Goal: Task Accomplishment & Management: Complete application form

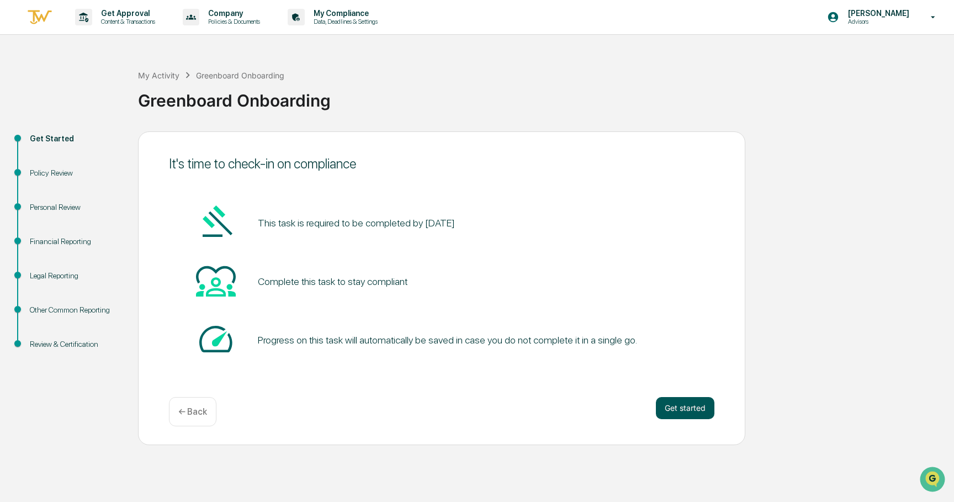
click at [689, 406] on button "Get started" at bounding box center [685, 408] width 58 height 22
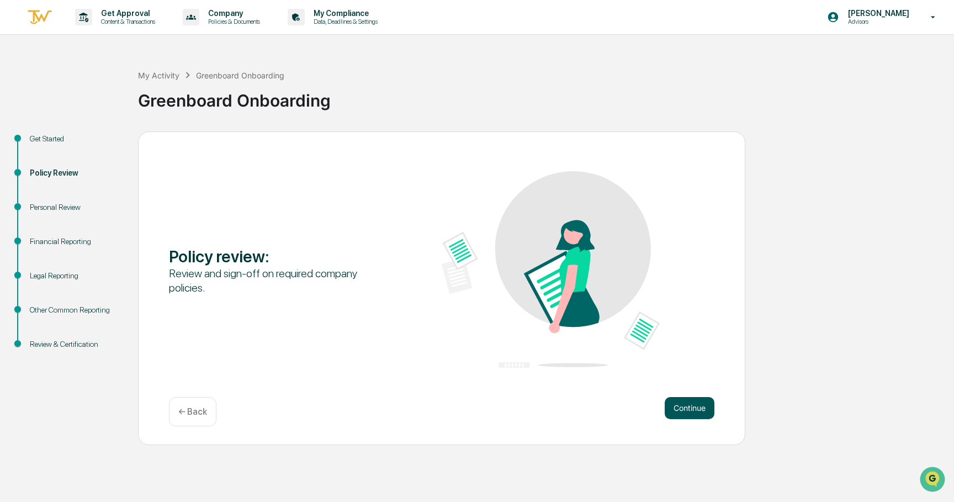
click at [689, 406] on button "Continue" at bounding box center [689, 408] width 50 height 22
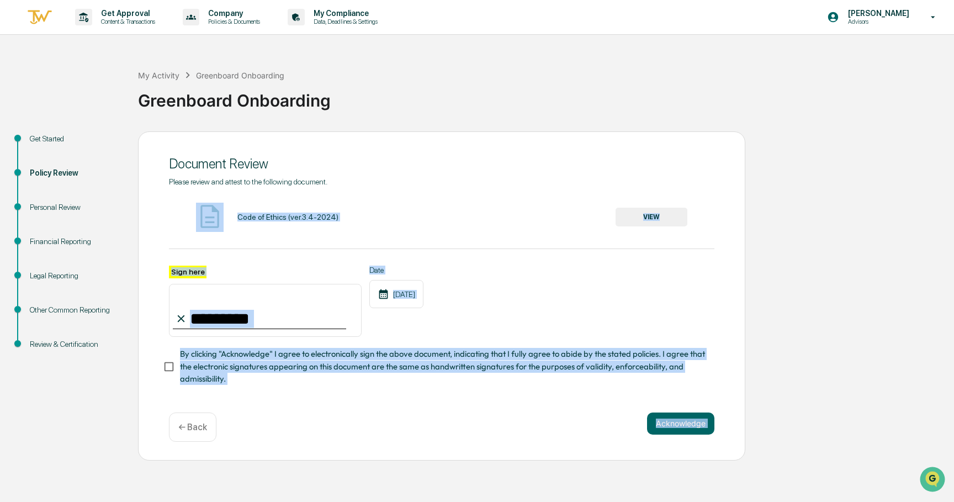
drag, startPoint x: 689, startPoint y: 406, endPoint x: 331, endPoint y: 244, distance: 393.0
click at [331, 246] on div "Document Review Please review and attest to the following document. Code of Eth…" at bounding box center [441, 295] width 607 height 329
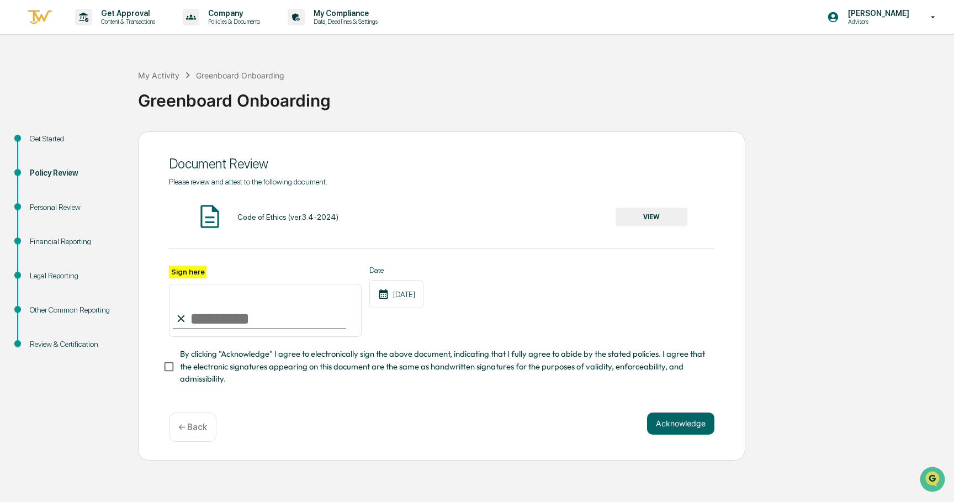
click at [331, 248] on div "Please review and attest to the following document. Code of Ethics (ver.3.4-202…" at bounding box center [441, 281] width 545 height 208
drag, startPoint x: 243, startPoint y: 310, endPoint x: 210, endPoint y: 312, distance: 33.2
click at [209, 312] on input "Sign here" at bounding box center [265, 310] width 193 height 53
type input "**********"
click at [693, 424] on button "Acknowledge" at bounding box center [680, 423] width 67 height 22
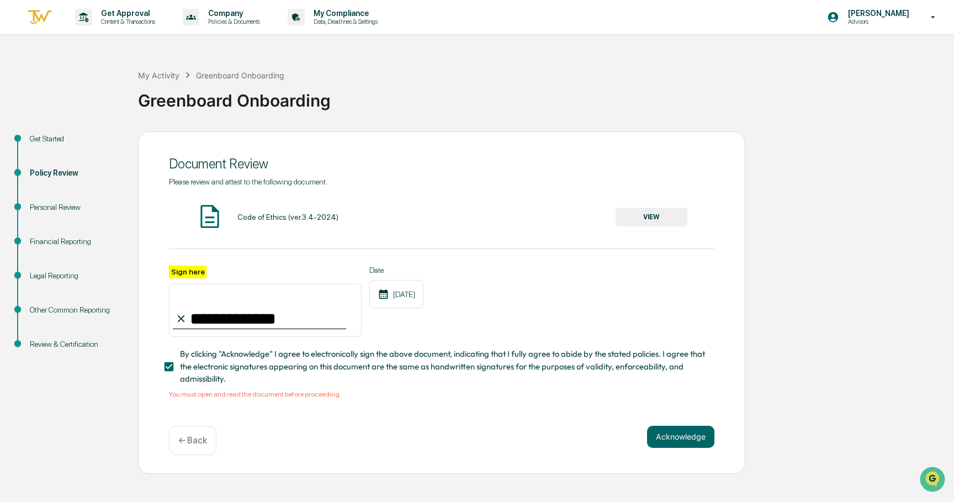
click at [650, 214] on button "VIEW" at bounding box center [651, 217] width 72 height 19
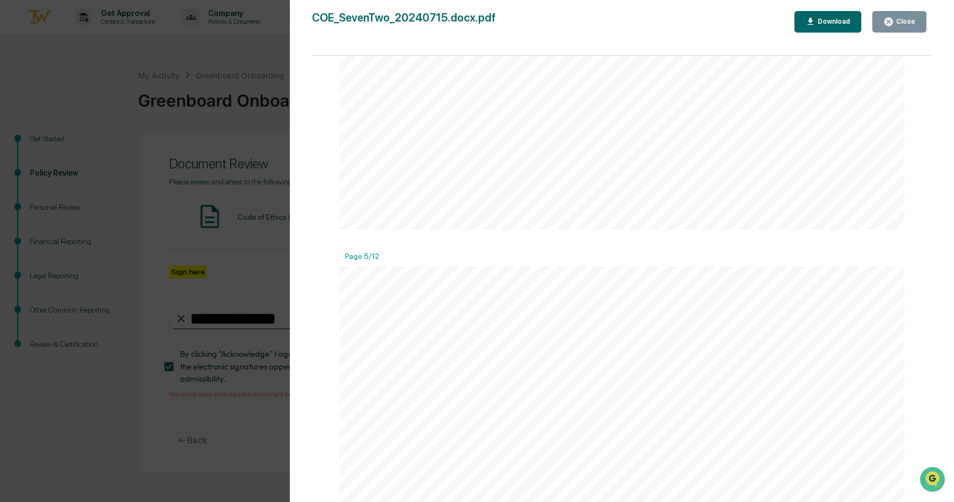
scroll to position [2924, 0]
click at [824, 20] on div "Download" at bounding box center [832, 22] width 35 height 8
click at [227, 184] on div "Version History [DATE] 01:50 PM [PERSON_NAME] [DATE] 04:53 PM [PERSON_NAME] COE…" at bounding box center [477, 251] width 954 height 502
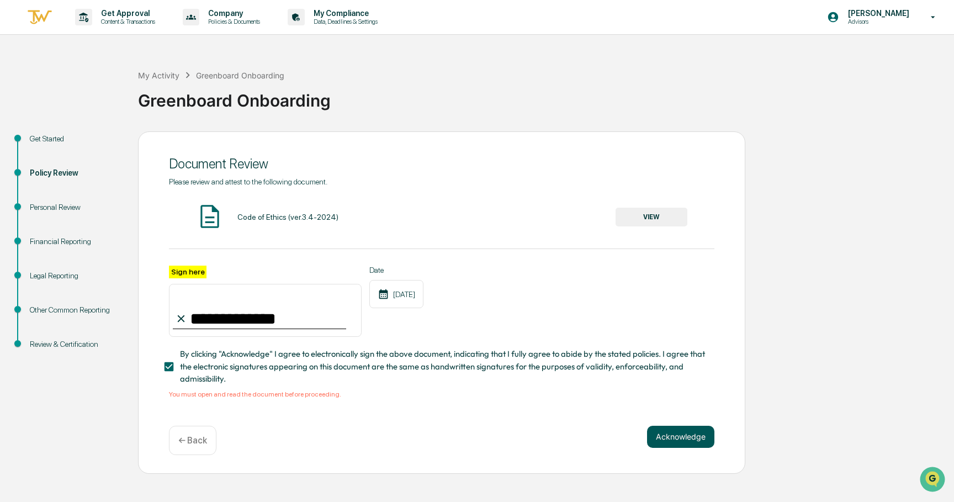
click at [697, 438] on button "Acknowledge" at bounding box center [680, 437] width 67 height 22
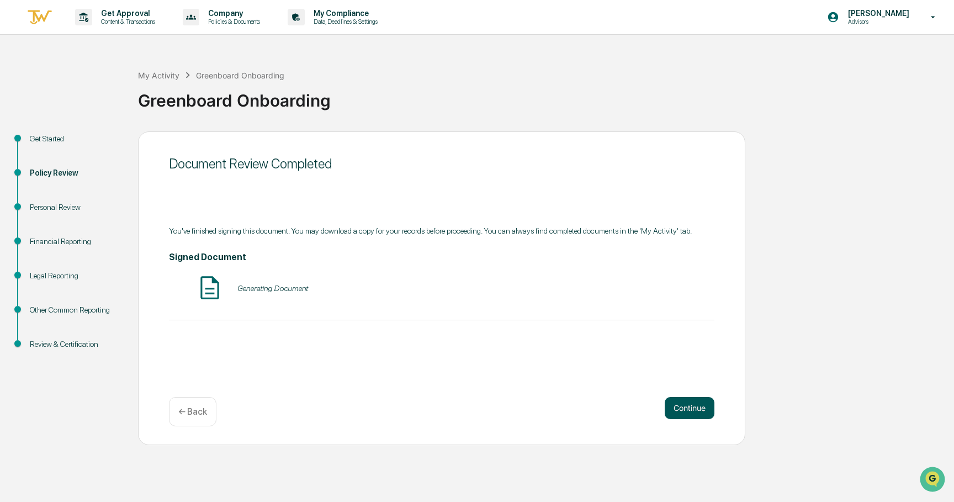
click at [678, 398] on button "Continue" at bounding box center [689, 408] width 50 height 22
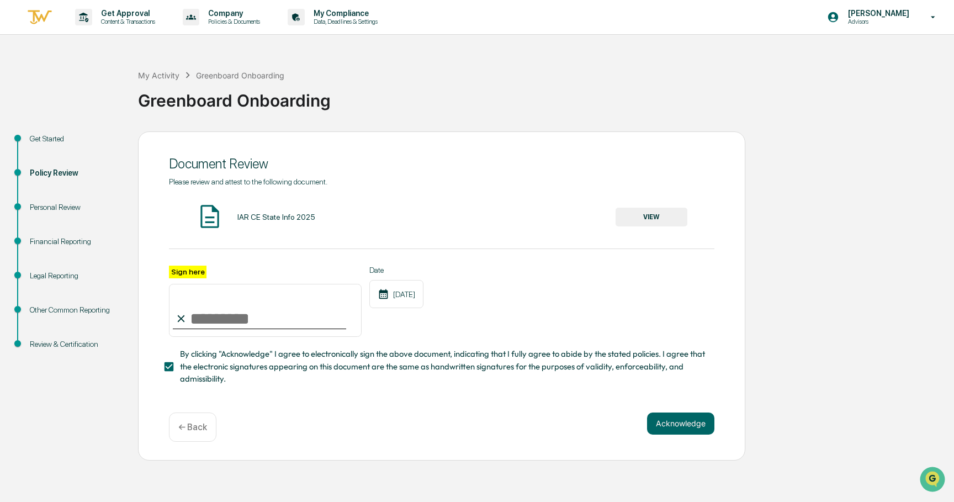
click at [657, 206] on div "IAR CE State Info 2025 VIEW" at bounding box center [441, 217] width 545 height 29
click at [657, 217] on button "VIEW" at bounding box center [651, 217] width 72 height 19
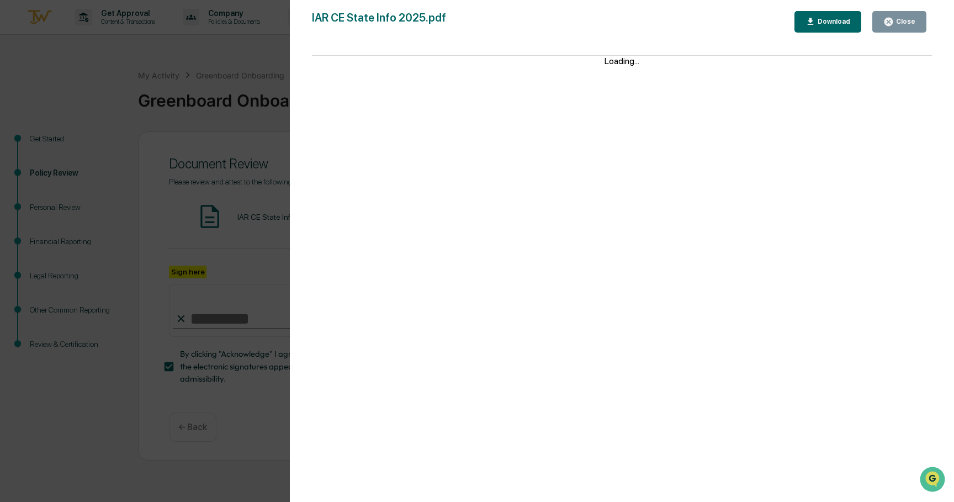
click at [853, 24] on button "Download" at bounding box center [827, 22] width 67 height 22
click at [182, 228] on div "Version History [DATE] 04:46 PM [PERSON_NAME] IAR CE State Info 2025.pdf Close …" at bounding box center [477, 251] width 954 height 502
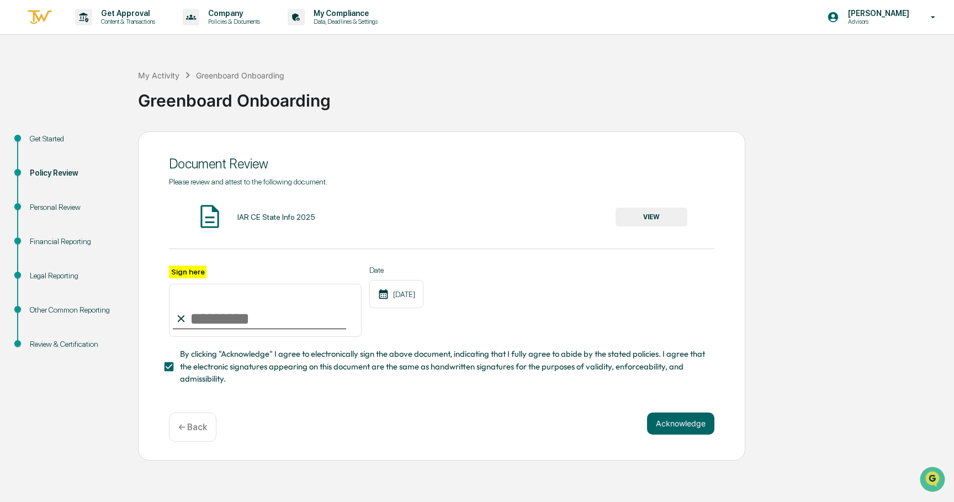
click at [290, 321] on input "Sign here" at bounding box center [265, 310] width 193 height 53
type input "**********"
click at [696, 424] on button "Acknowledge" at bounding box center [680, 423] width 67 height 22
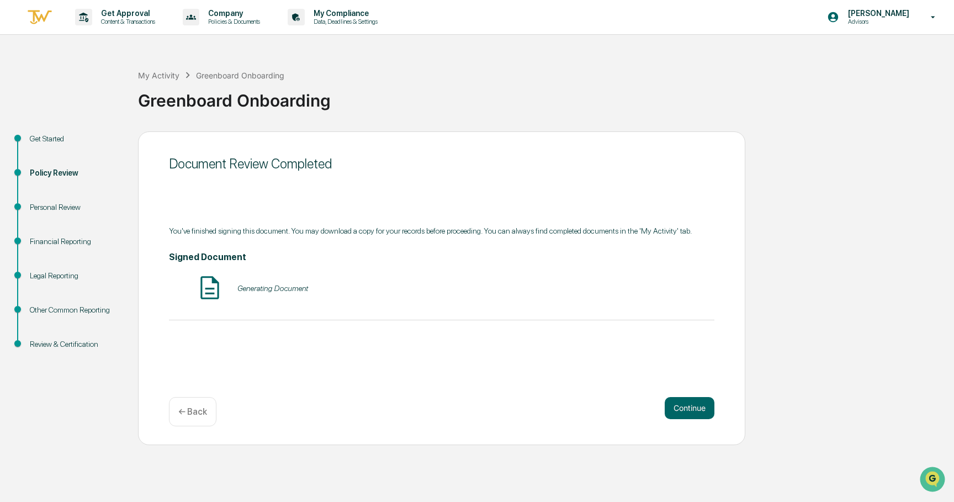
click at [272, 286] on div "Generating Document" at bounding box center [441, 288] width 545 height 29
click at [697, 409] on button "Continue" at bounding box center [689, 408] width 50 height 22
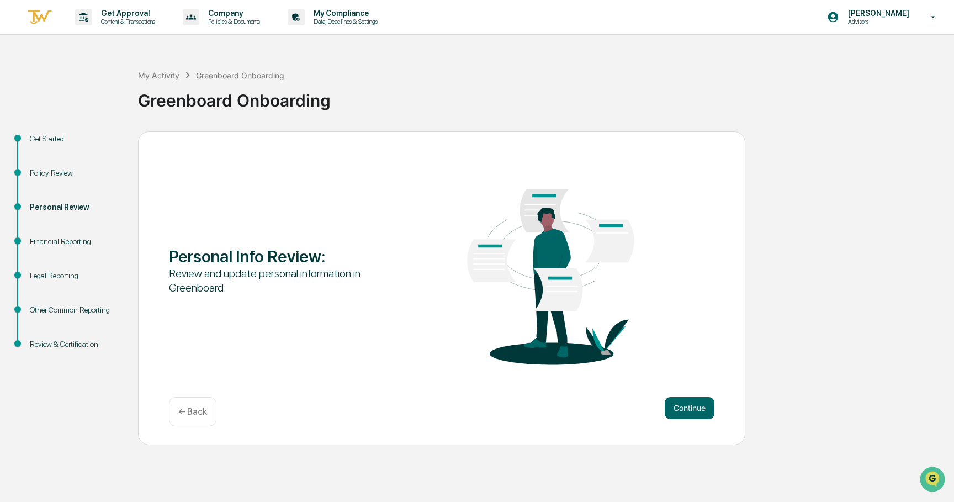
click at [697, 409] on button "Continue" at bounding box center [689, 408] width 50 height 22
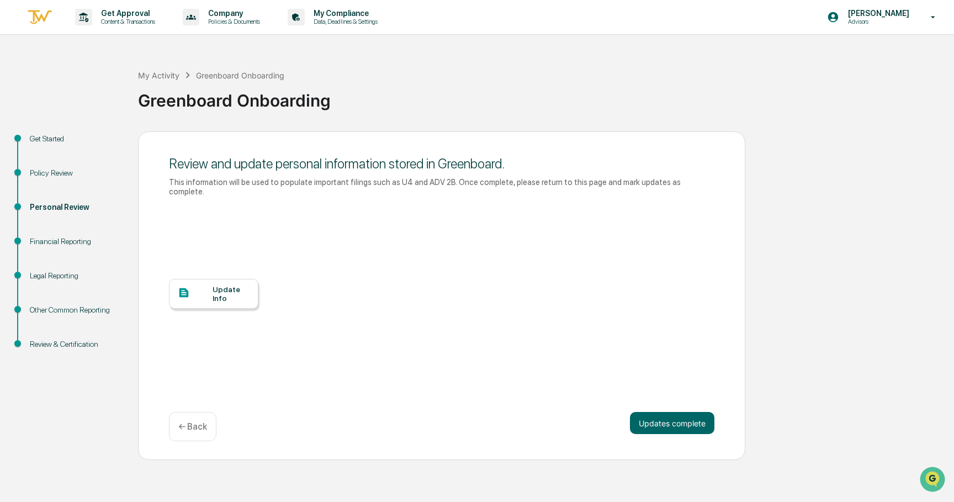
click at [209, 283] on div "Update Info" at bounding box center [213, 294] width 89 height 30
click at [643, 427] on button "Updates complete" at bounding box center [672, 423] width 84 height 22
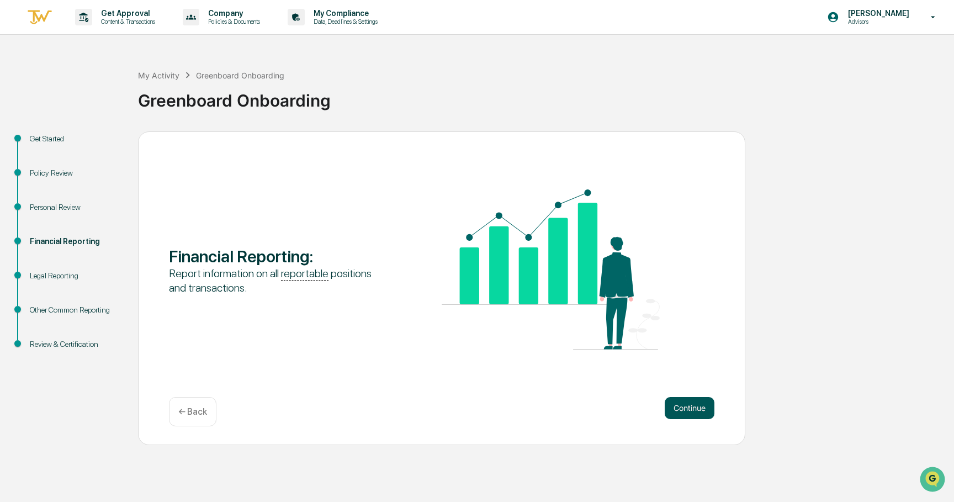
click at [674, 407] on button "Continue" at bounding box center [689, 408] width 50 height 22
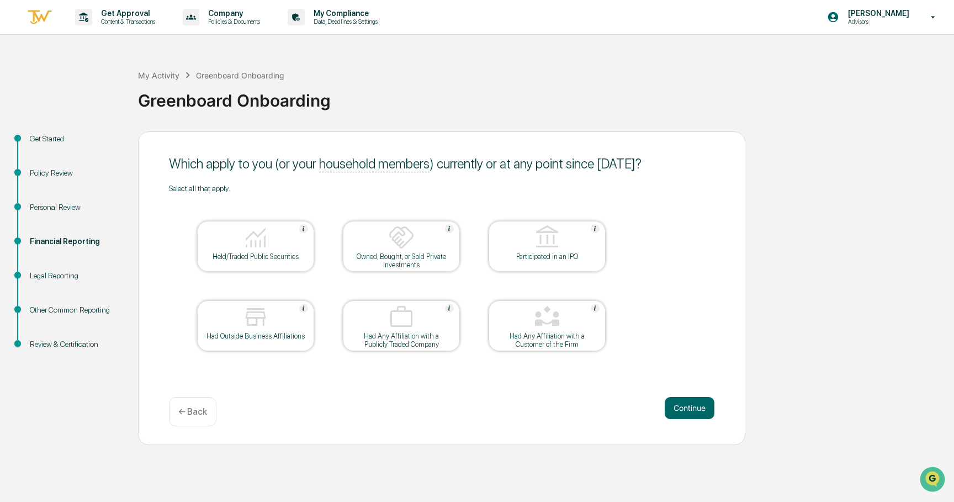
click at [446, 259] on div "Owned, Bought, or Sold Private Investments" at bounding box center [401, 260] width 99 height 17
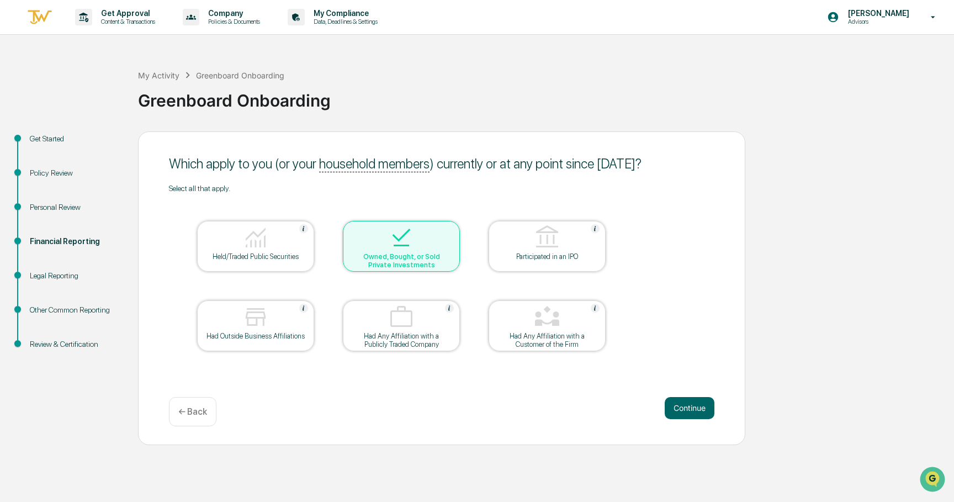
click at [419, 249] on div at bounding box center [401, 238] width 110 height 28
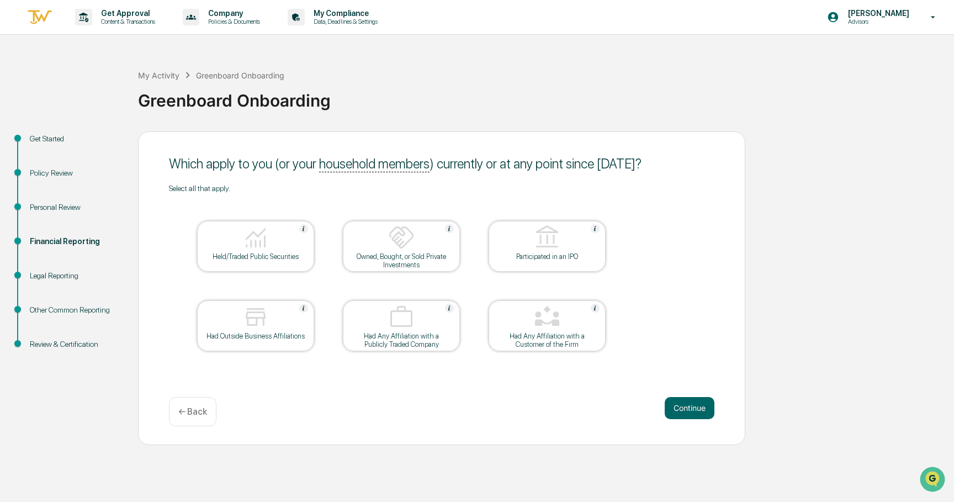
click at [419, 249] on div at bounding box center [401, 238] width 110 height 28
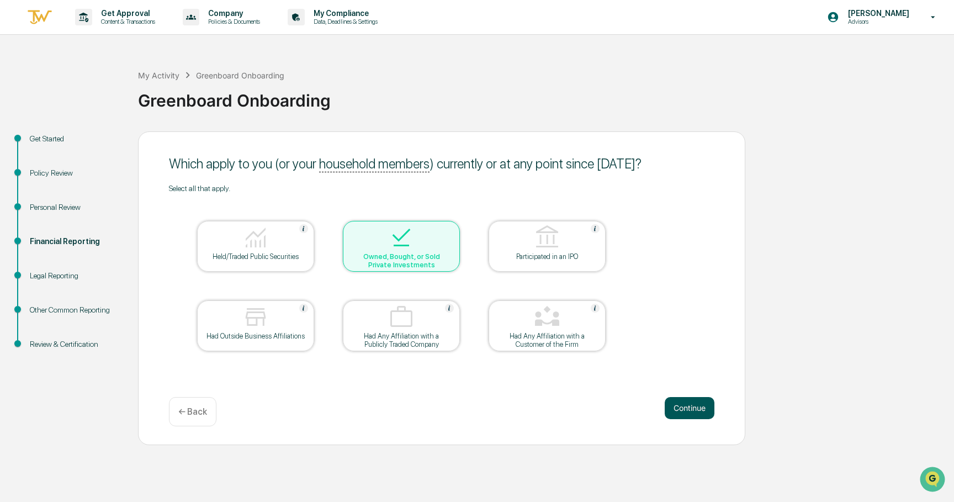
click at [678, 410] on button "Continue" at bounding box center [689, 408] width 50 height 22
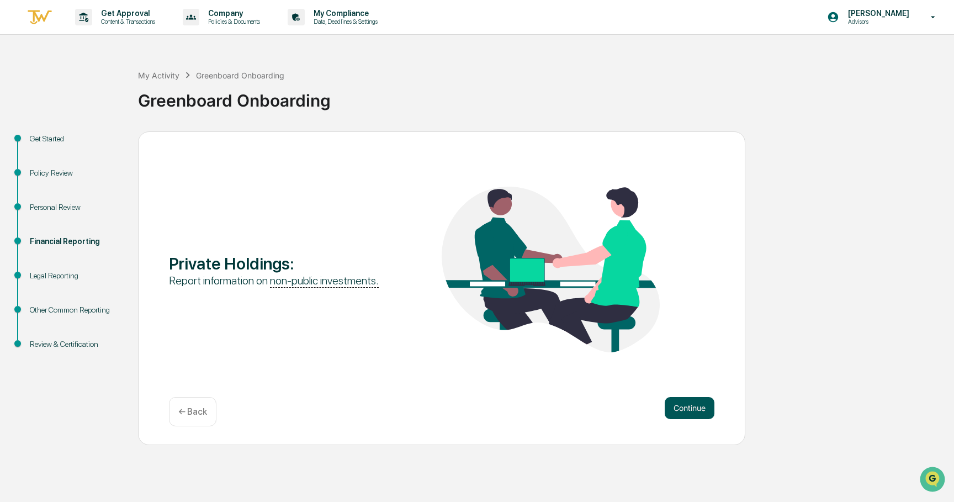
click at [700, 403] on button "Continue" at bounding box center [689, 408] width 50 height 22
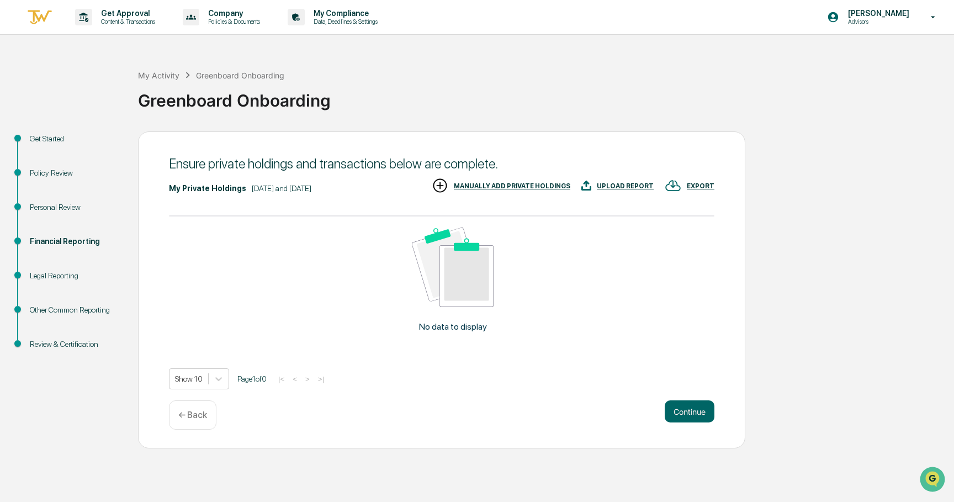
click at [510, 183] on div "MANUALLY ADD PRIVATE HOLDINGS" at bounding box center [512, 186] width 116 height 8
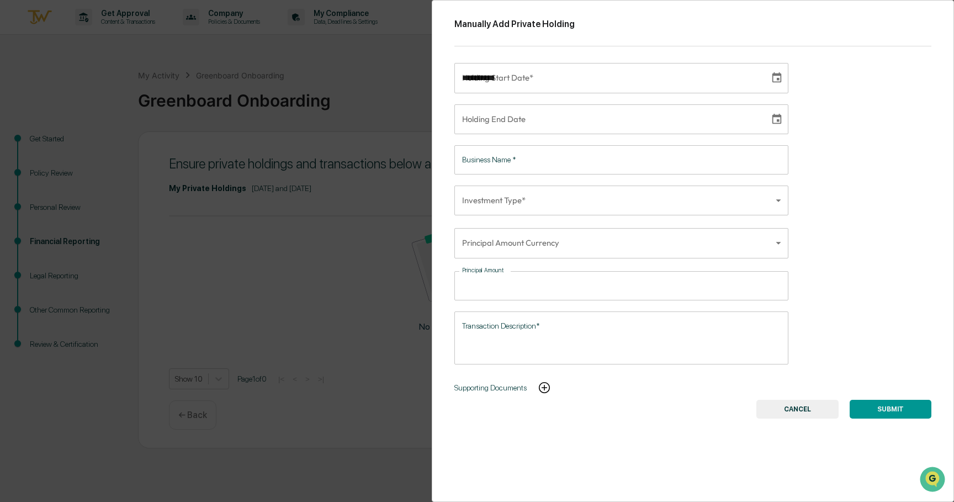
click at [521, 84] on input "**********" at bounding box center [607, 78] width 307 height 30
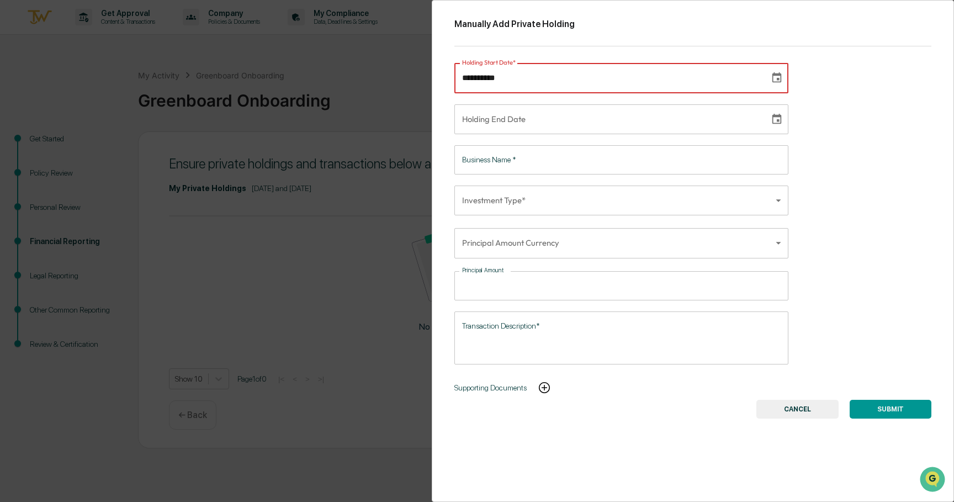
click at [468, 79] on input "**********" at bounding box center [607, 78] width 307 height 30
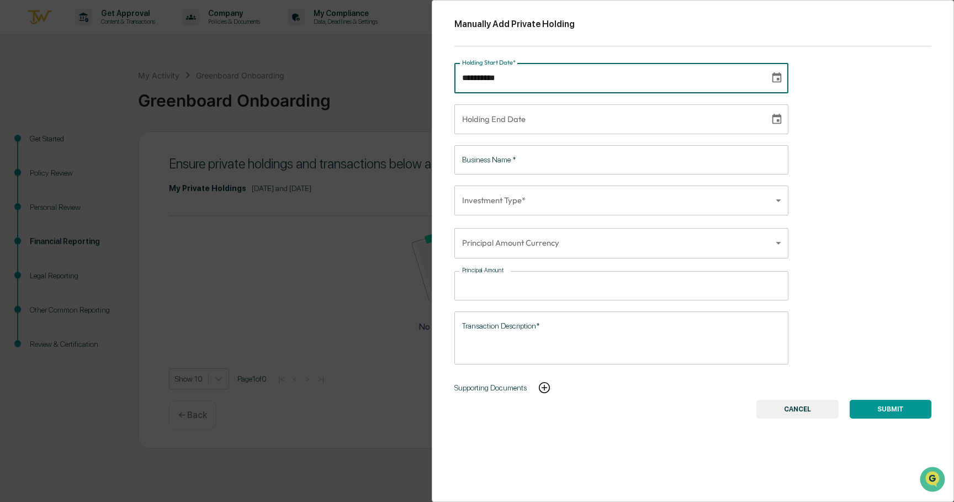
type input "**********"
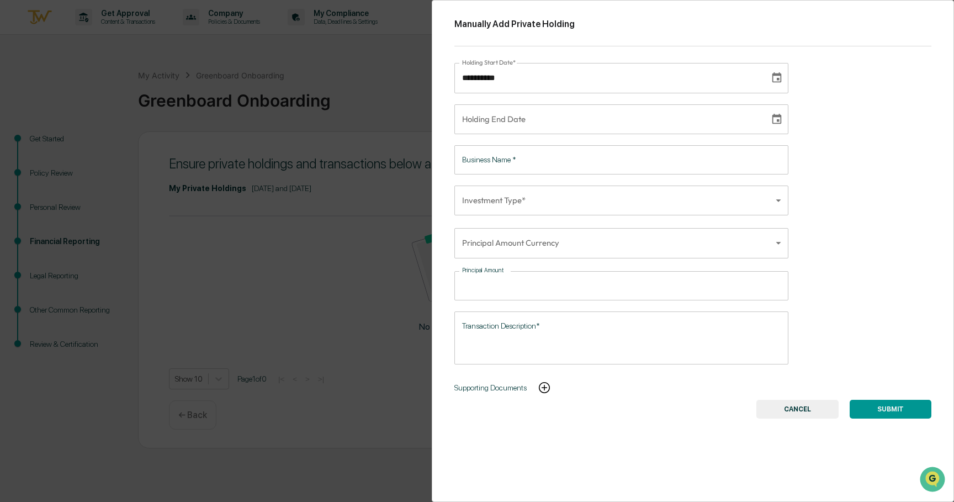
click at [520, 136] on div "**********" at bounding box center [693, 251] width 522 height 502
type input "**********"
click at [533, 117] on input "**********" at bounding box center [607, 119] width 307 height 30
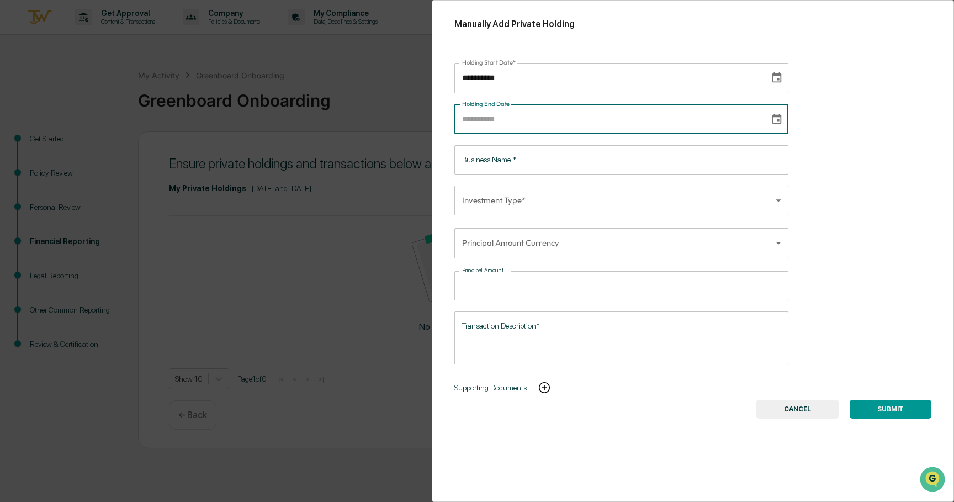
click at [520, 163] on input "Business Name   *" at bounding box center [621, 159] width 334 height 29
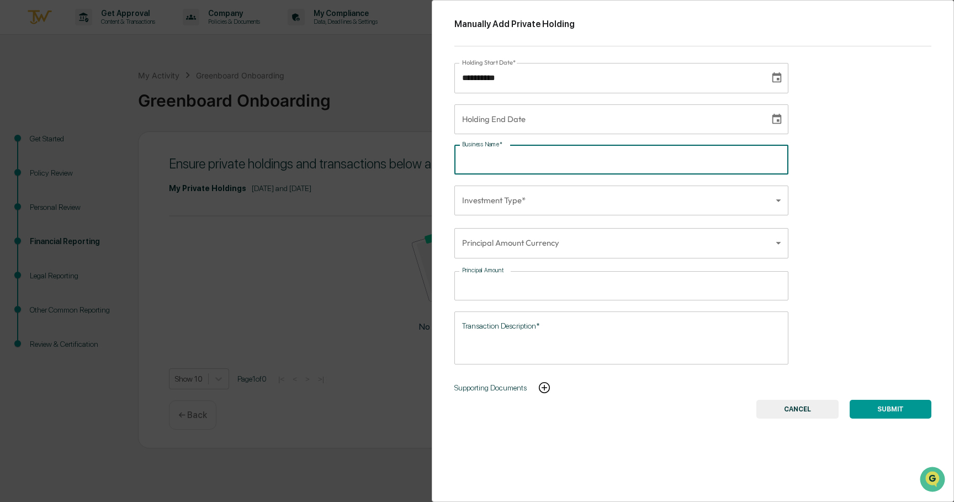
click at [531, 208] on body "**********" at bounding box center [477, 251] width 954 height 502
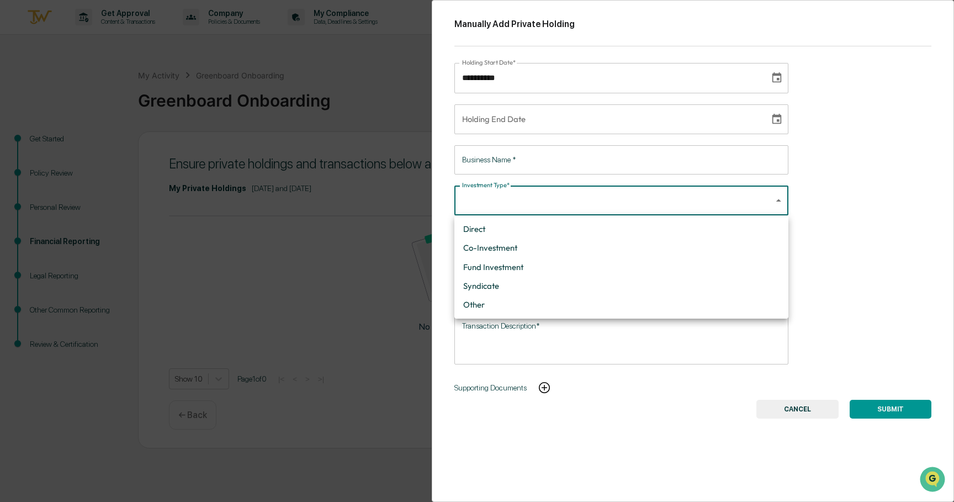
click at [512, 306] on li "Other" at bounding box center [621, 304] width 334 height 19
type input "*****"
click at [535, 246] on body "**********" at bounding box center [477, 251] width 954 height 502
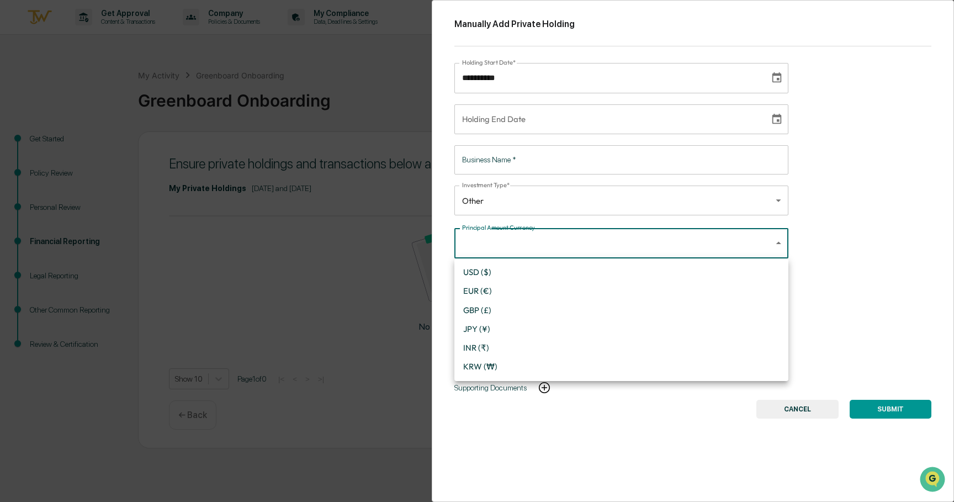
click at [520, 271] on li "USD ($)" at bounding box center [621, 272] width 334 height 19
type input "*"
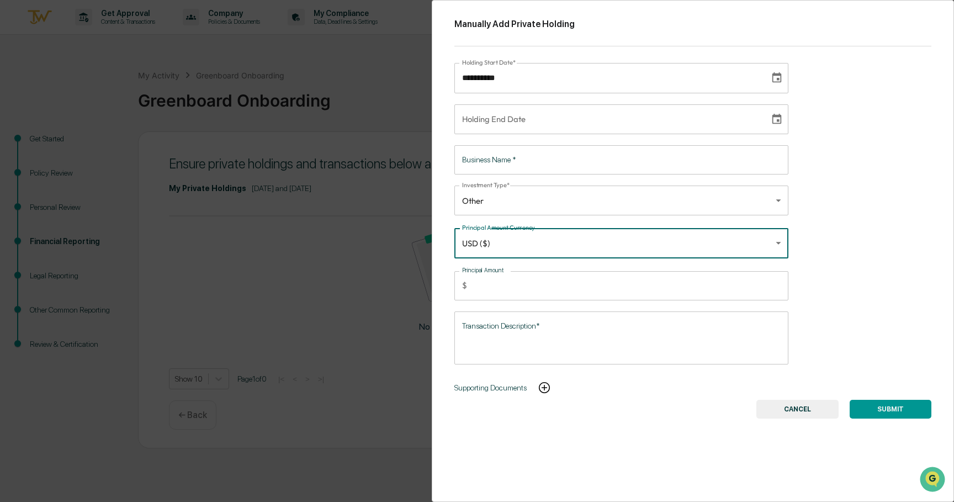
click at [516, 283] on input "Principal Amount" at bounding box center [629, 285] width 317 height 29
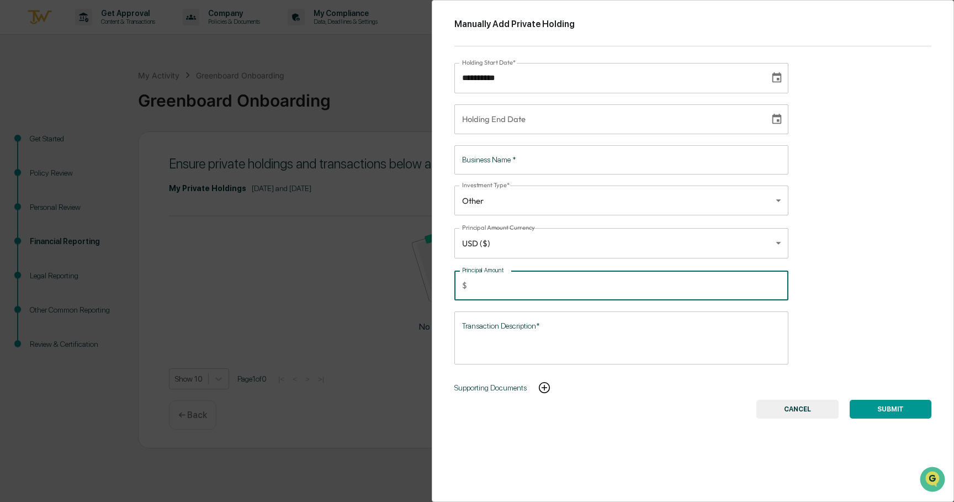
type input "*****"
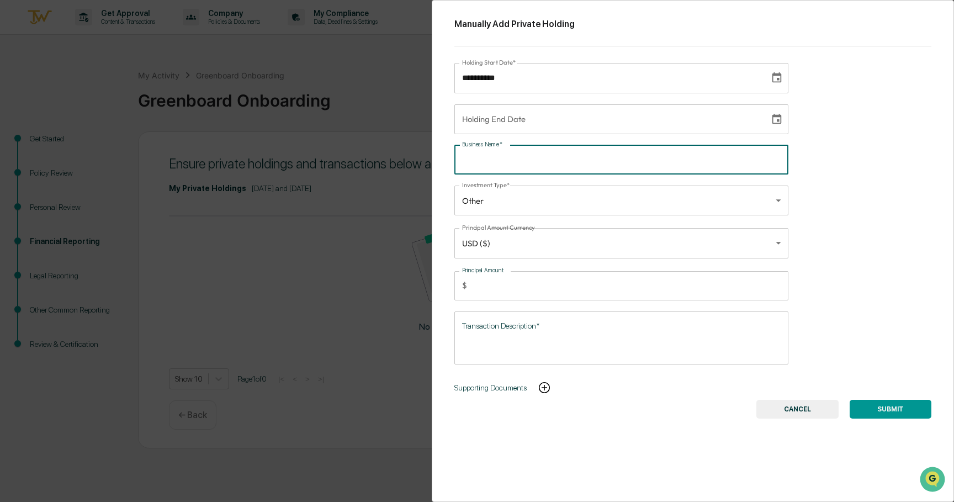
click at [482, 161] on input "Business Name   *" at bounding box center [621, 159] width 334 height 29
type input "*******"
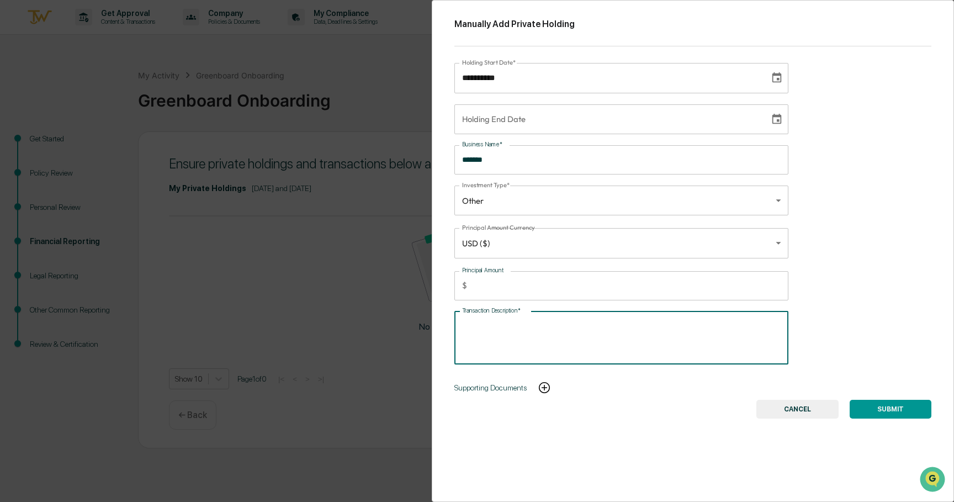
click at [555, 330] on textarea "Transaction Description*" at bounding box center [621, 337] width 318 height 35
type textarea "*"
type textarea "**********"
click at [551, 387] on img at bounding box center [544, 387] width 13 height 13
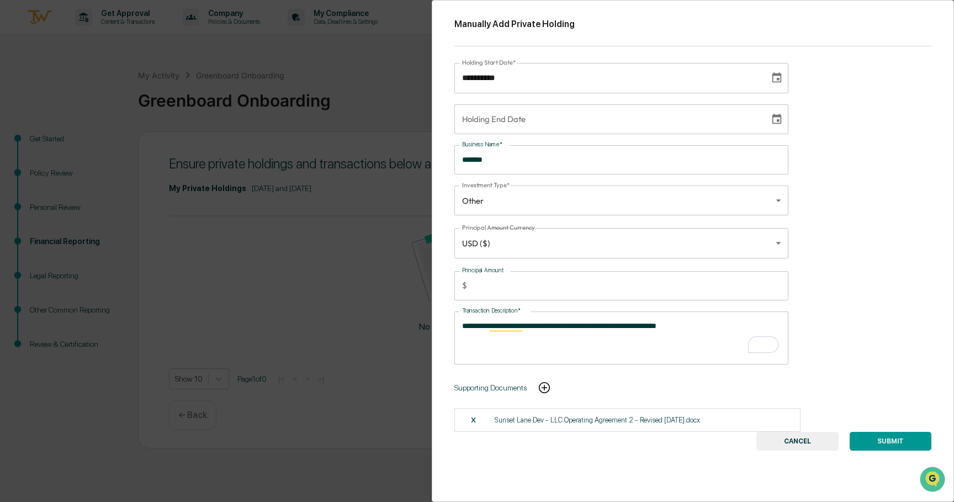
click at [600, 422] on p "Sunset Lane Dev - LLC Operating Agreement 2 - Revised 8 15 2025.docx" at bounding box center [596, 420] width 205 height 8
click at [474, 422] on div "X" at bounding box center [482, 419] width 24 height 10
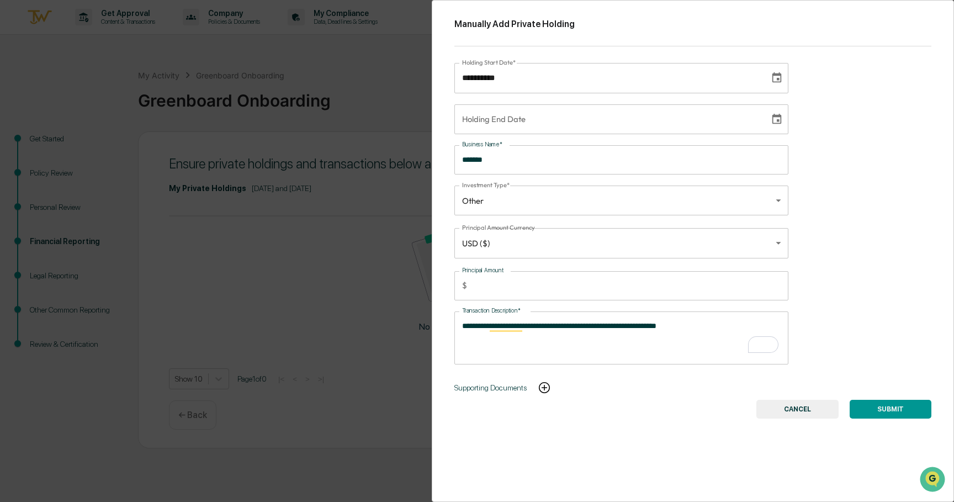
click at [551, 390] on img at bounding box center [544, 387] width 13 height 13
click at [551, 387] on img at bounding box center [544, 387] width 13 height 13
click at [690, 443] on div "**********" at bounding box center [693, 251] width 522 height 502
click at [690, 441] on div "**********" at bounding box center [693, 251] width 522 height 502
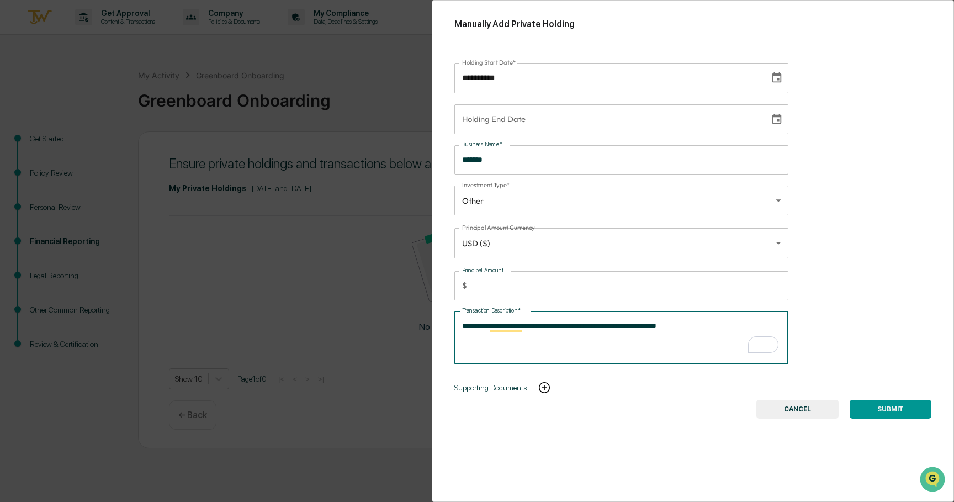
click at [677, 344] on textarea "**********" at bounding box center [621, 337] width 318 height 35
click at [551, 386] on img at bounding box center [544, 387] width 13 height 13
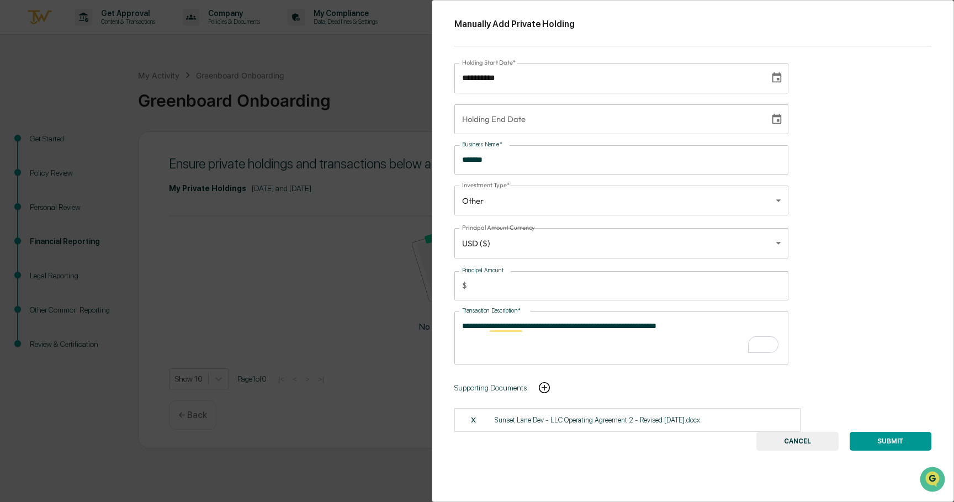
click at [551, 389] on img at bounding box center [544, 387] width 13 height 13
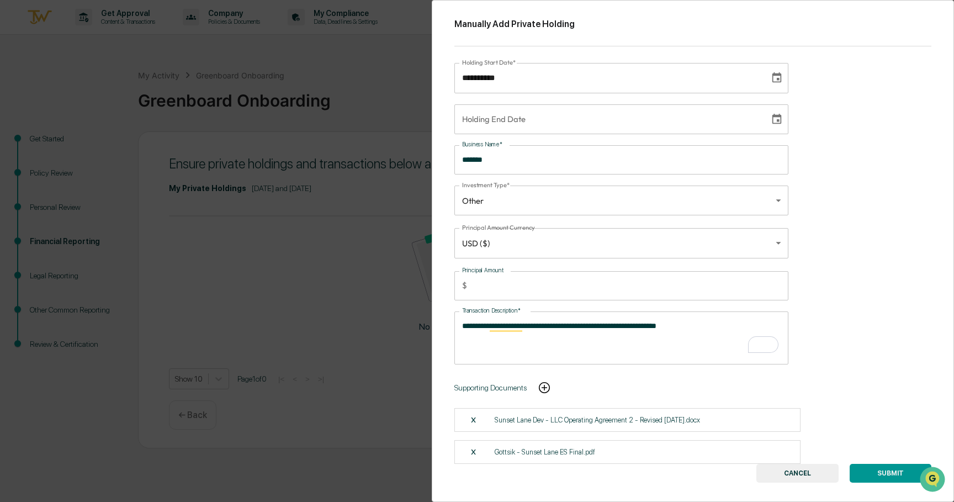
click at [875, 476] on button "SUBMIT" at bounding box center [890, 473] width 82 height 19
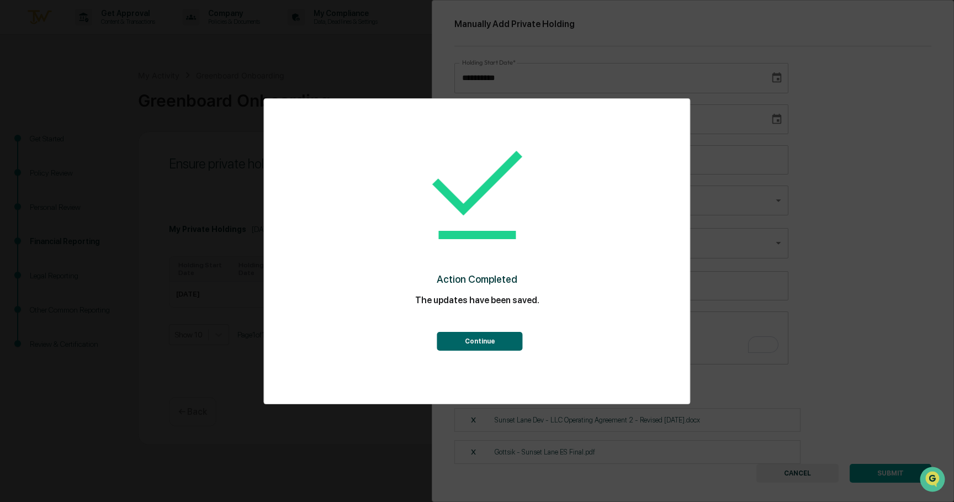
click at [504, 345] on button "Continue" at bounding box center [480, 341] width 86 height 19
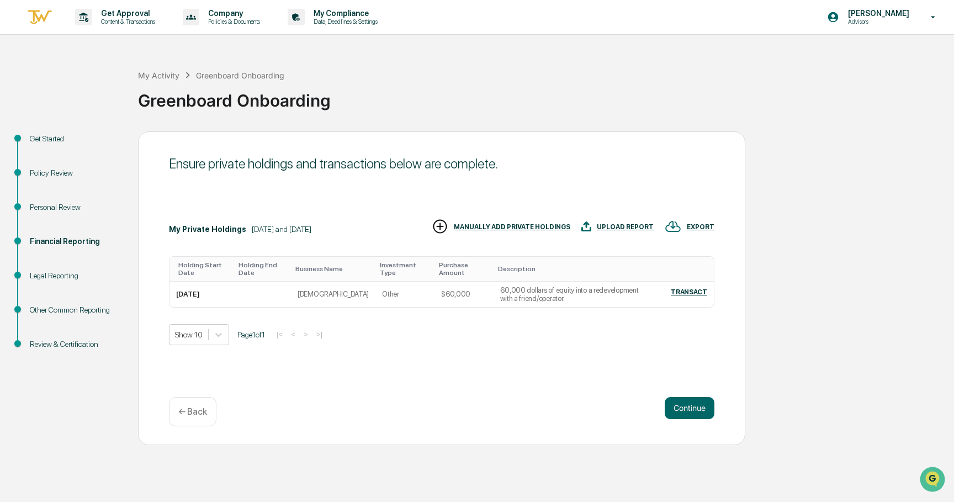
click at [82, 279] on div "Legal Reporting" at bounding box center [75, 276] width 91 height 12
click at [701, 408] on button "Continue" at bounding box center [689, 408] width 50 height 22
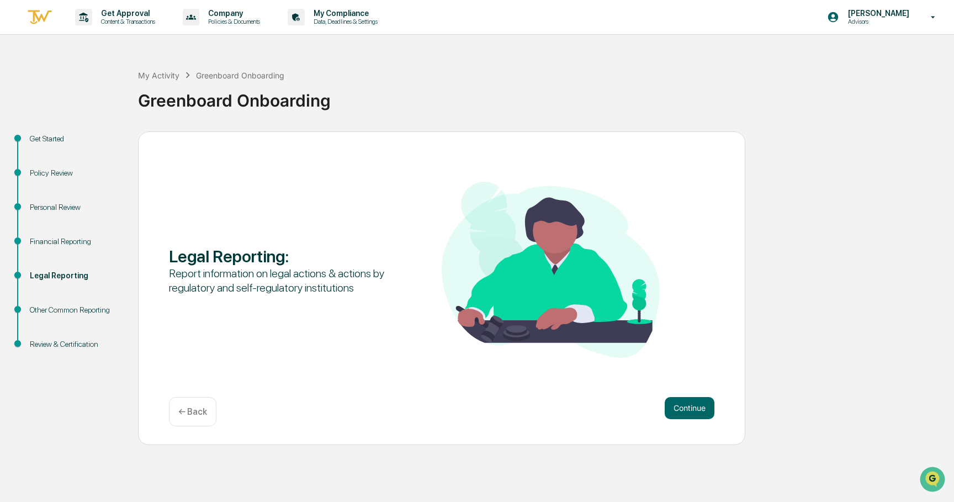
click at [699, 407] on button "Continue" at bounding box center [689, 408] width 50 height 22
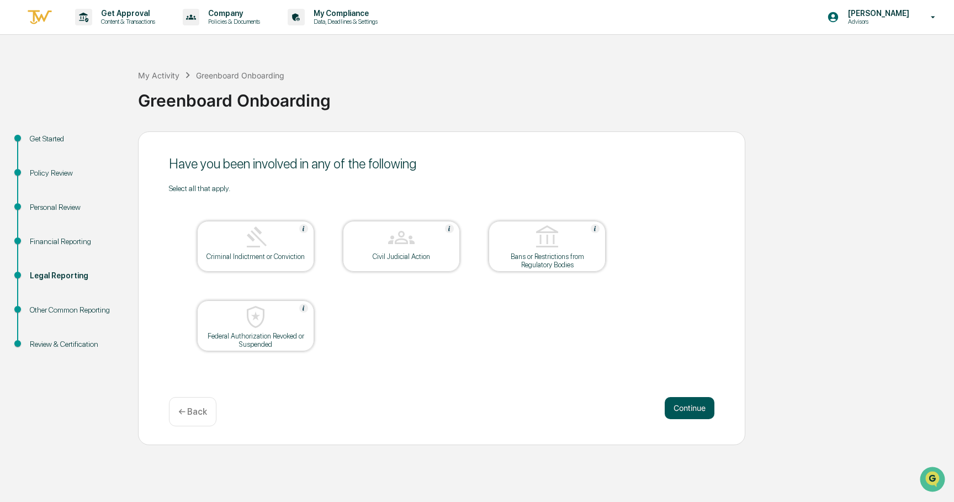
click at [699, 407] on button "Continue" at bounding box center [689, 408] width 50 height 22
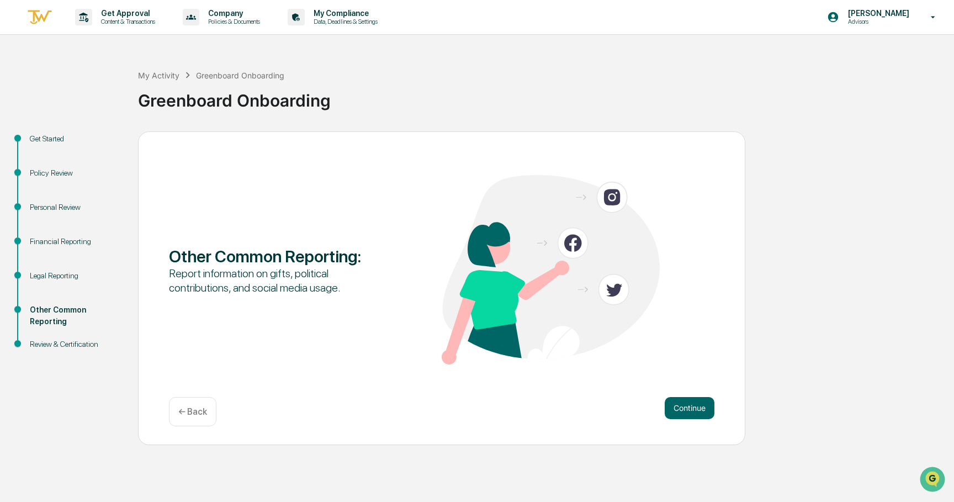
click at [699, 407] on button "Continue" at bounding box center [689, 408] width 50 height 22
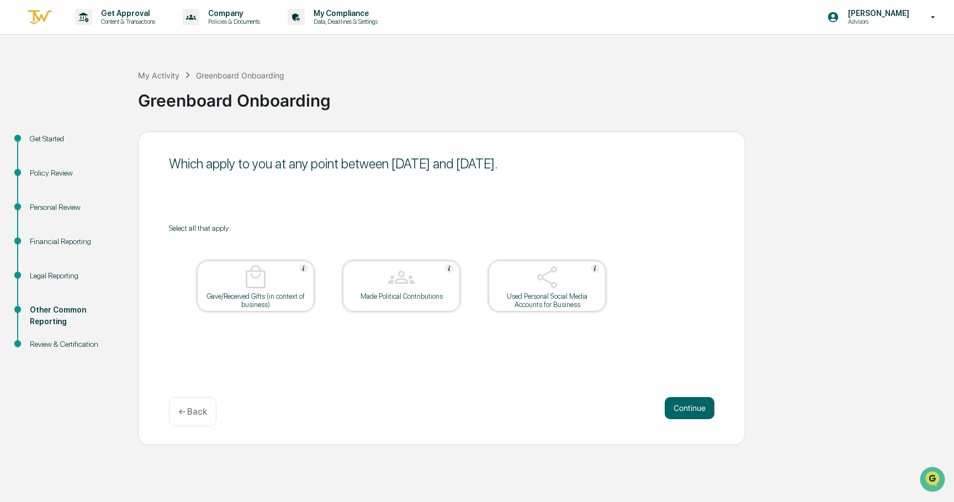
click at [545, 276] on img at bounding box center [547, 277] width 26 height 26
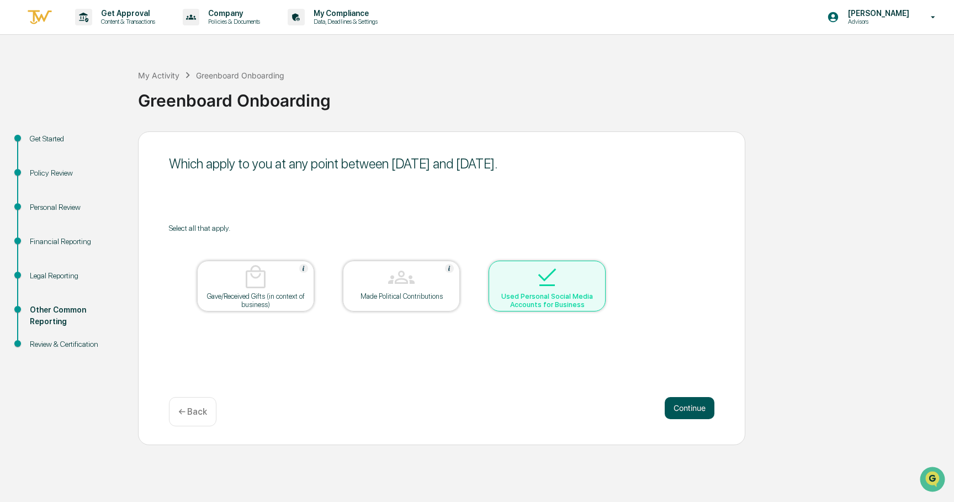
click at [679, 408] on button "Continue" at bounding box center [689, 408] width 50 height 22
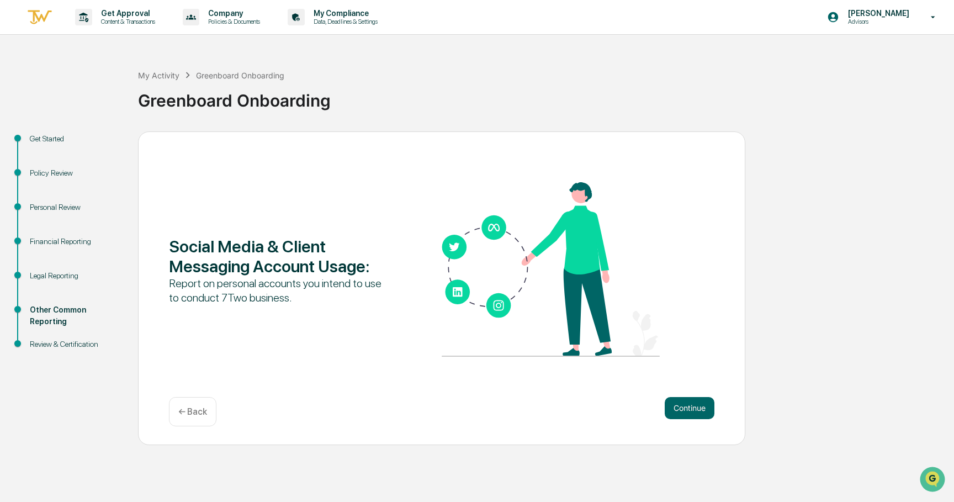
click at [706, 419] on div "Continue ← Back" at bounding box center [441, 411] width 545 height 29
click at [703, 414] on button "Continue" at bounding box center [689, 408] width 50 height 22
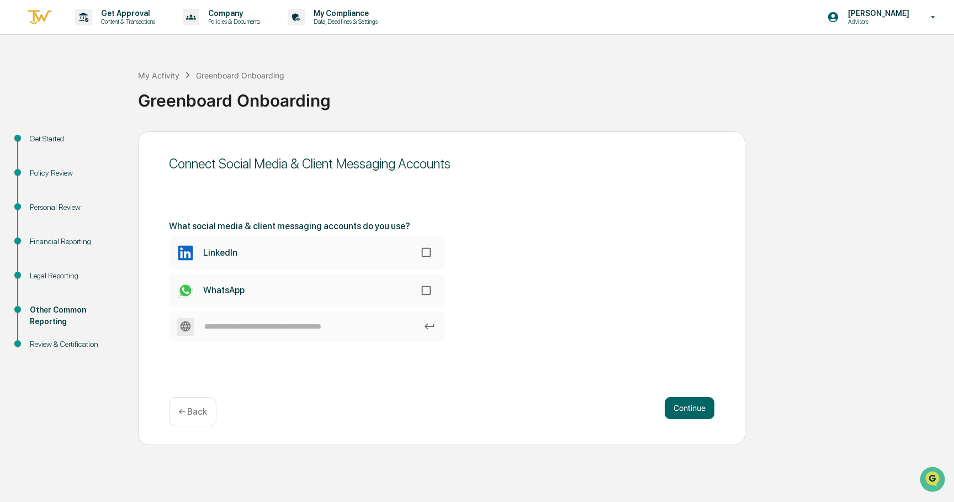
click at [375, 252] on label "LinkedIn" at bounding box center [307, 252] width 276 height 33
click at [679, 408] on button "Continue" at bounding box center [689, 408] width 50 height 22
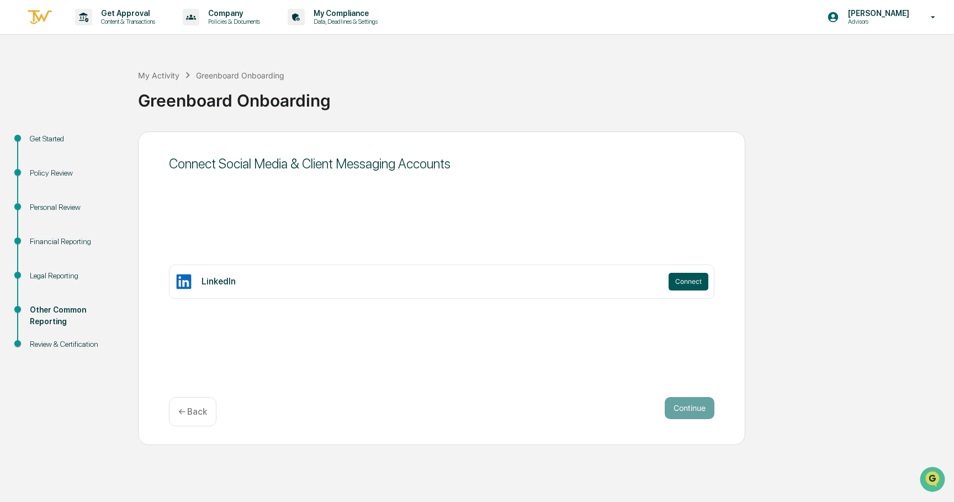
click at [695, 284] on button "Connect" at bounding box center [688, 282] width 40 height 18
click at [683, 409] on button "Continue" at bounding box center [689, 408] width 50 height 22
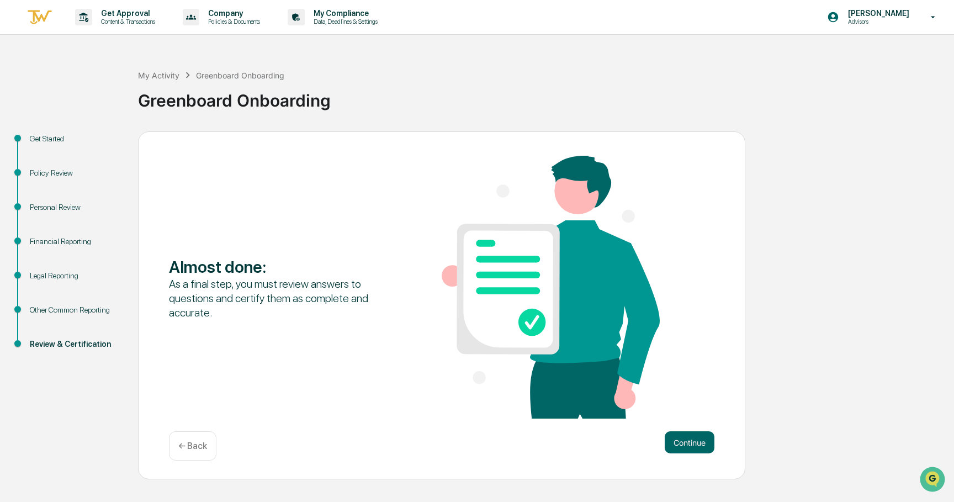
click at [683, 409] on div "Almost done : As a final step, you must review answers to questions and certify…" at bounding box center [441, 288] width 545 height 265
click at [693, 437] on button "Continue" at bounding box center [689, 442] width 50 height 22
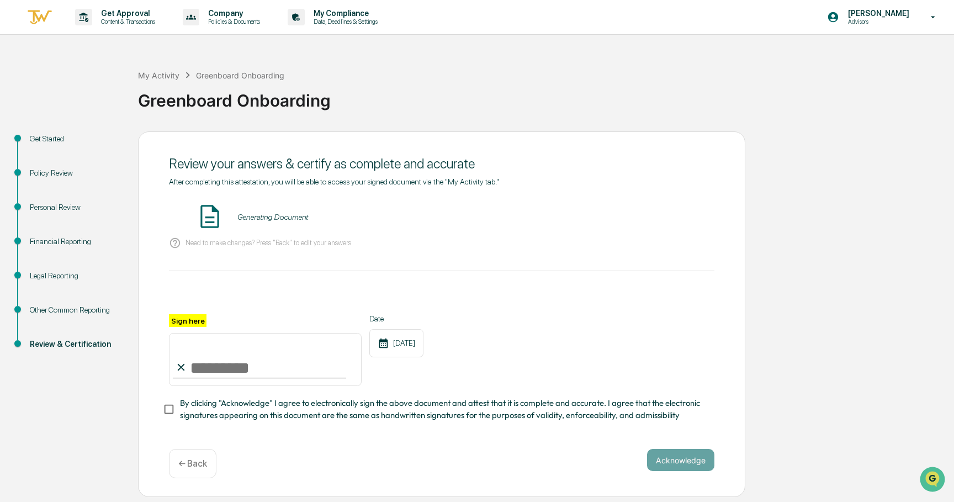
click at [252, 369] on input "Sign here" at bounding box center [265, 359] width 193 height 53
type input "**********"
click at [443, 285] on div "**********" at bounding box center [441, 299] width 545 height 244
click at [654, 215] on button "VIEW" at bounding box center [651, 217] width 72 height 19
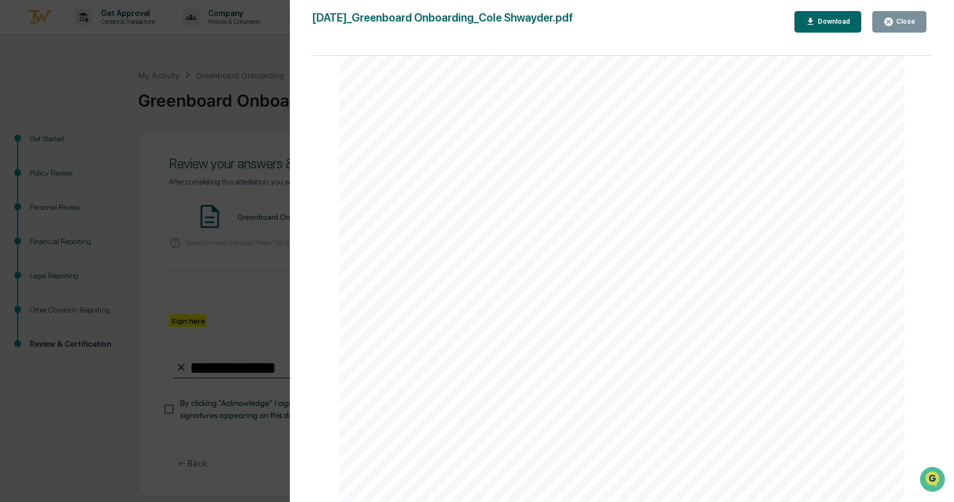
scroll to position [44, 0]
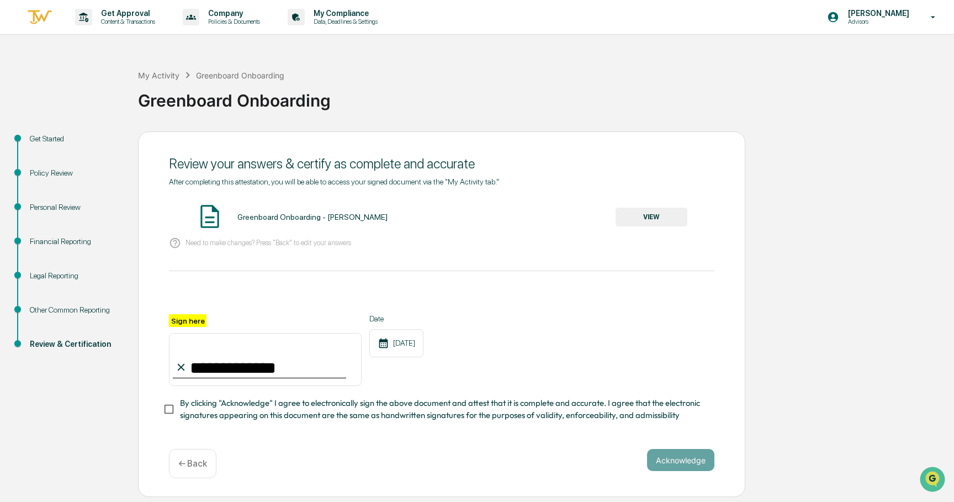
click at [393, 390] on div "**********" at bounding box center [441, 367] width 545 height 107
click at [396, 404] on span "By clicking "Acknowledge" I agree to electronically sign the above document and…" at bounding box center [442, 409] width 525 height 25
click at [74, 241] on div "Financial Reporting" at bounding box center [75, 242] width 91 height 12
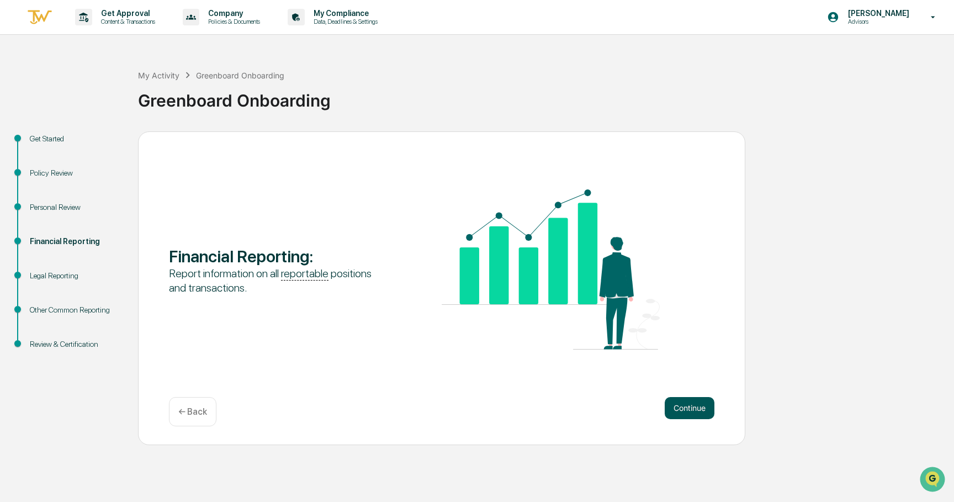
click at [672, 414] on button "Continue" at bounding box center [689, 408] width 50 height 22
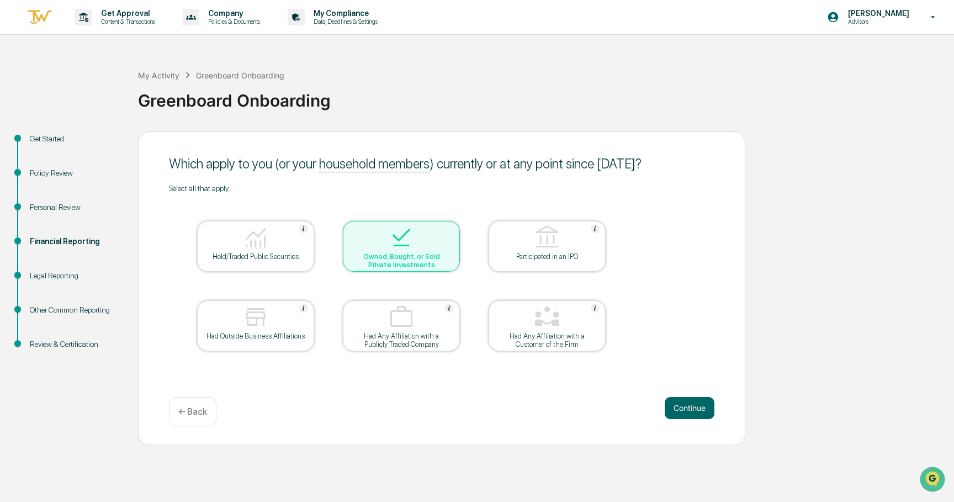
click at [262, 245] on img at bounding box center [255, 237] width 26 height 26
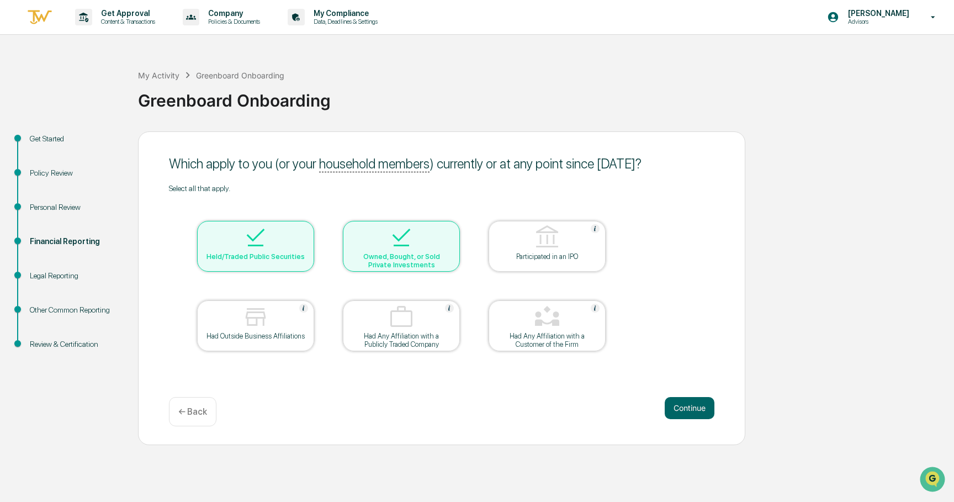
click at [265, 244] on img at bounding box center [255, 237] width 26 height 26
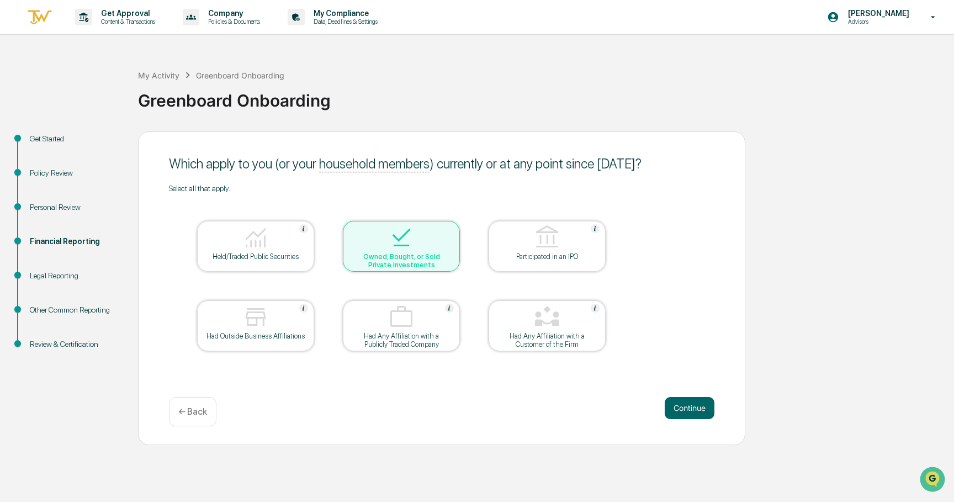
click at [269, 244] on div at bounding box center [255, 238] width 110 height 28
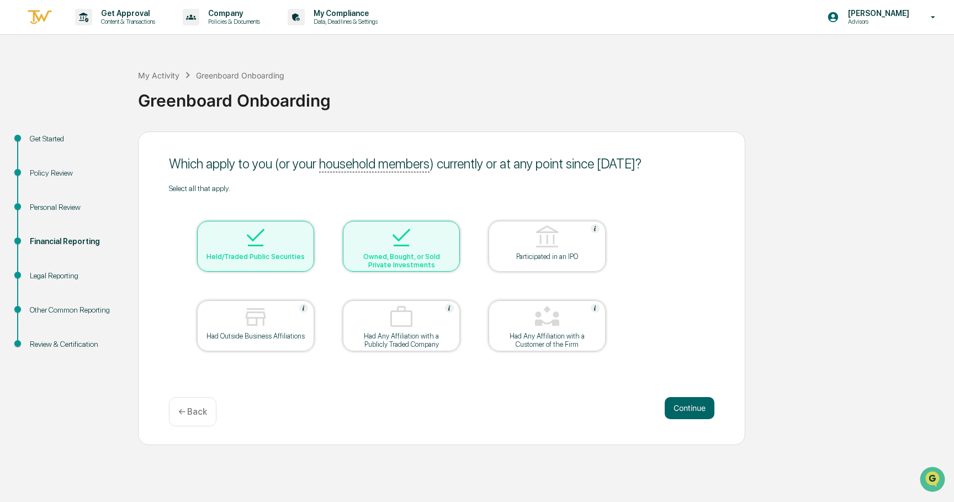
click at [694, 420] on div "Continue ← Back" at bounding box center [441, 411] width 545 height 29
click at [694, 409] on button "Continue" at bounding box center [689, 408] width 50 height 22
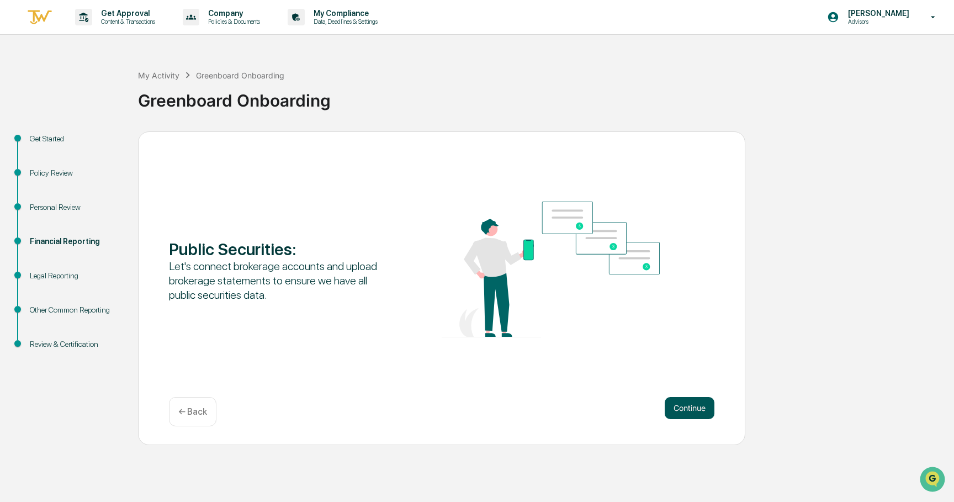
click at [701, 411] on button "Continue" at bounding box center [689, 408] width 50 height 22
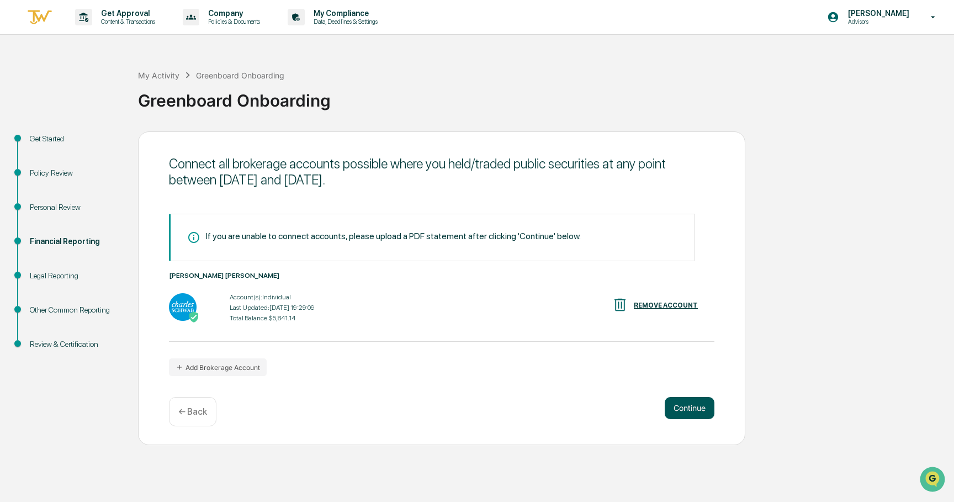
click at [678, 413] on button "Continue" at bounding box center [689, 408] width 50 height 22
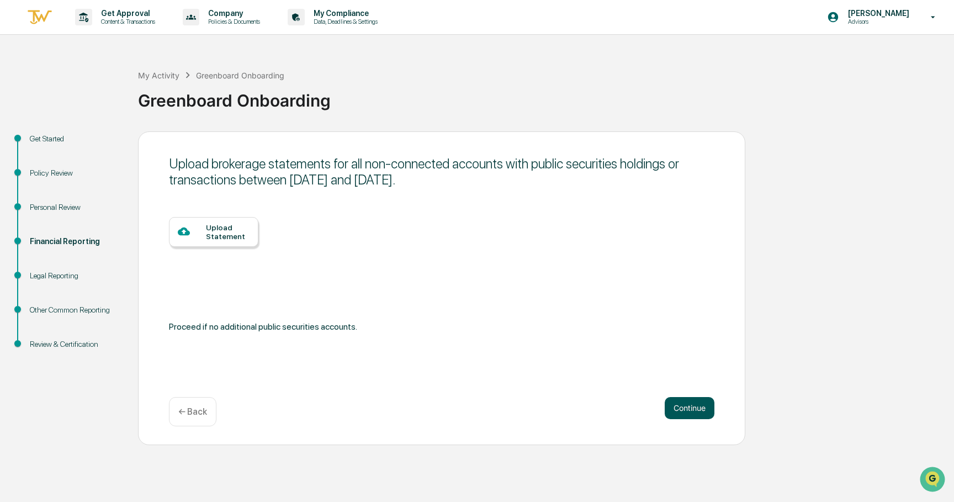
click at [678, 413] on button "Continue" at bounding box center [689, 408] width 50 height 22
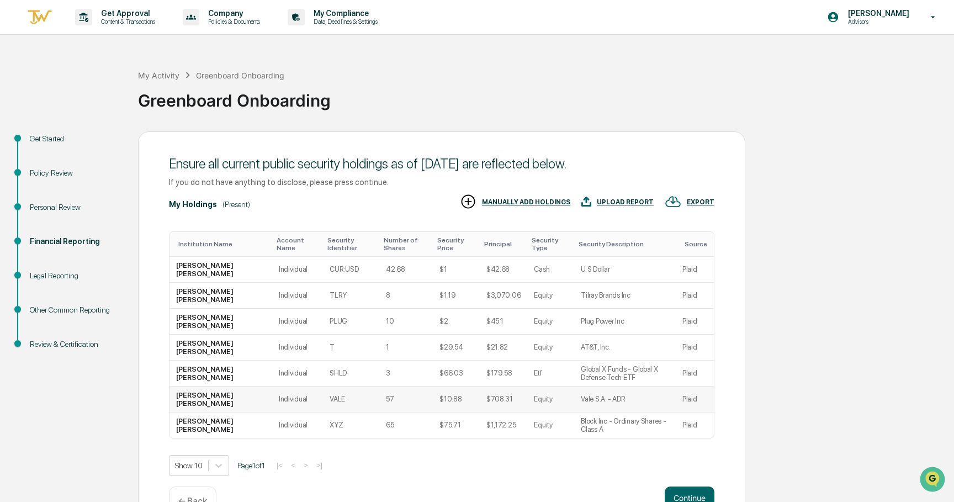
scroll to position [33, 0]
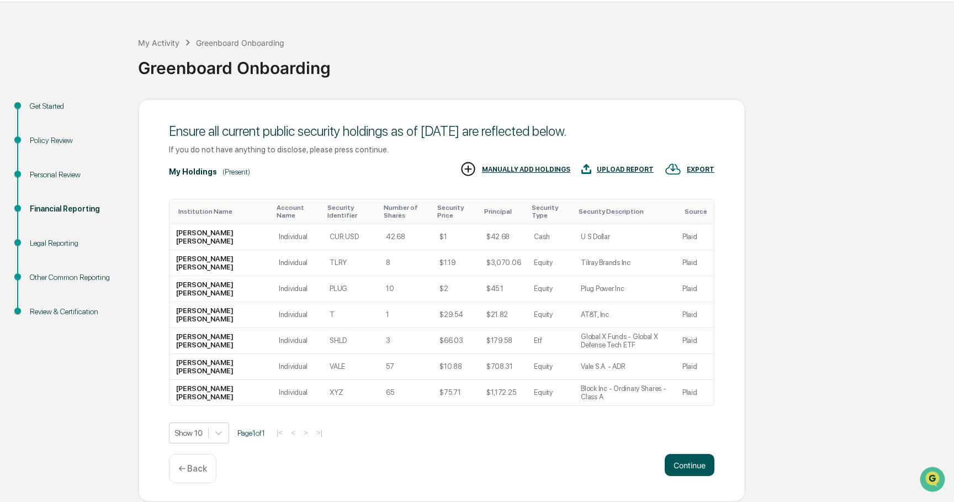
click at [684, 459] on button "Continue" at bounding box center [689, 465] width 50 height 22
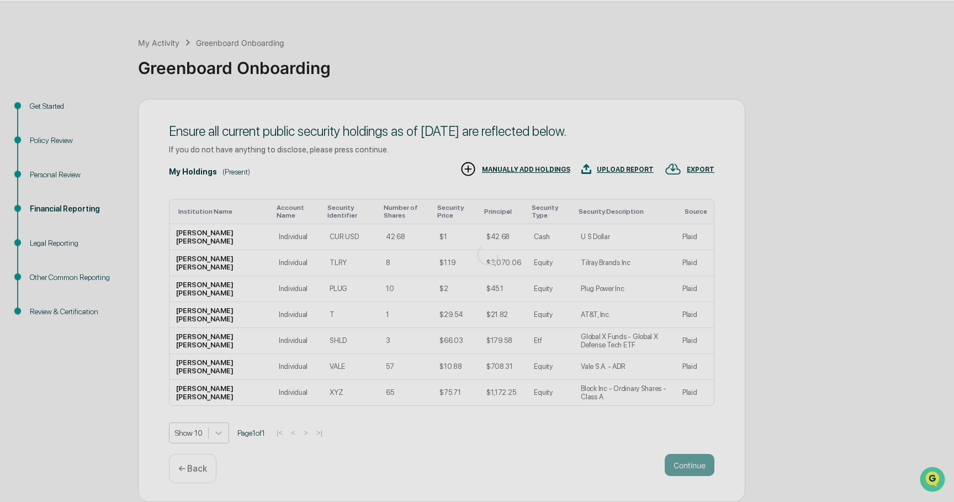
scroll to position [0, 0]
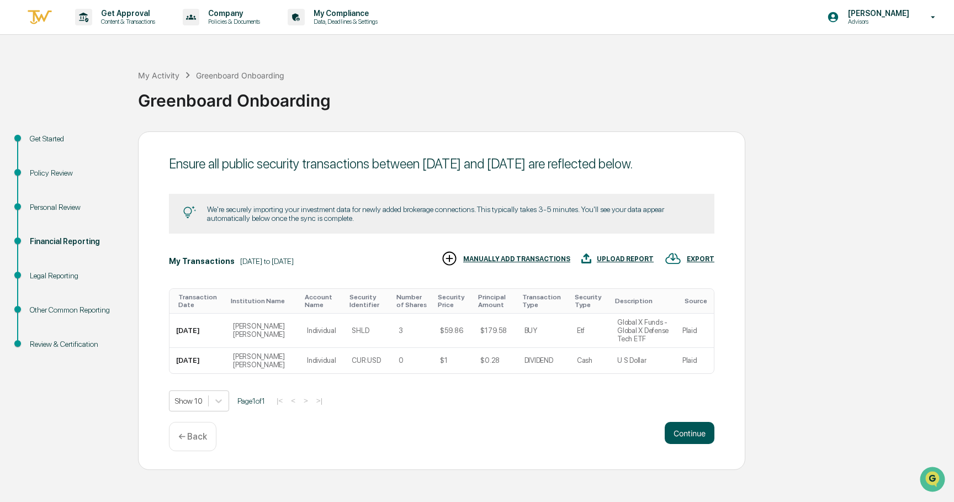
click at [689, 440] on div "Ensure all public security transactions between April 1, 2025 and June 30, 2025…" at bounding box center [441, 300] width 607 height 339
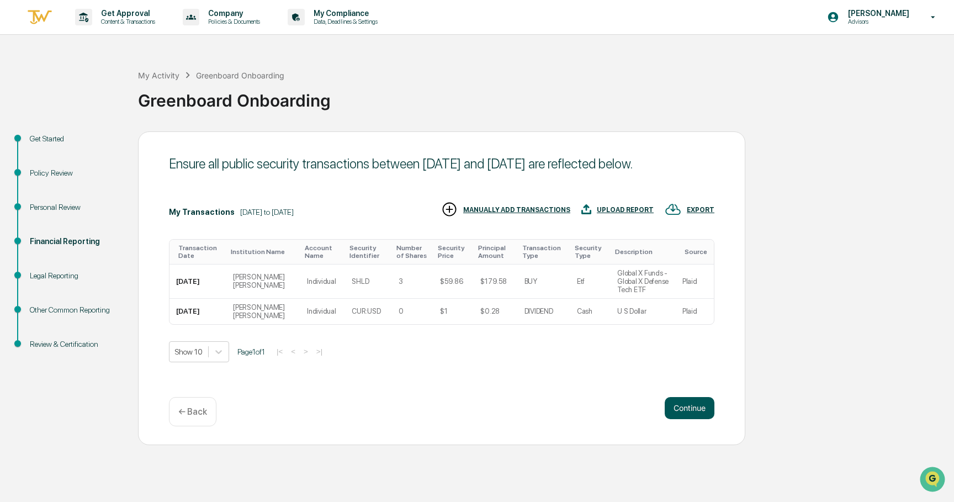
click at [691, 418] on button "Continue" at bounding box center [689, 408] width 50 height 22
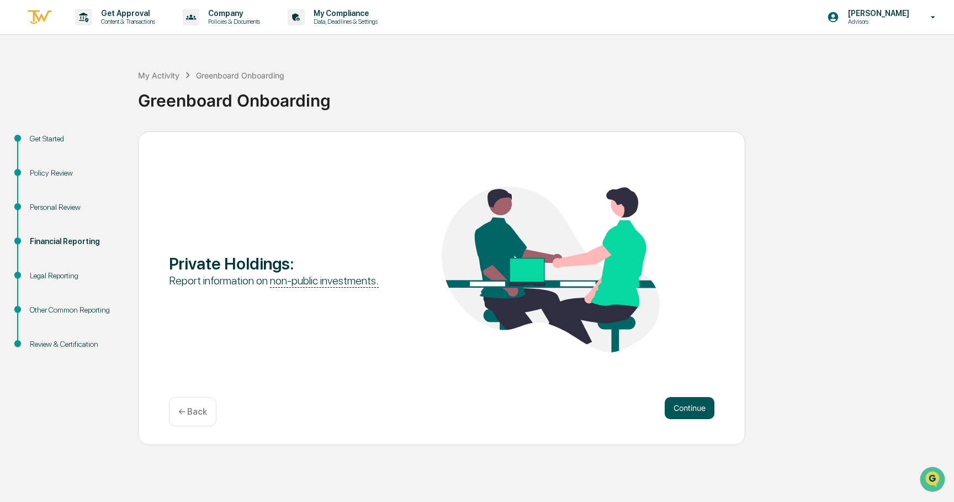
click at [693, 411] on button "Continue" at bounding box center [689, 408] width 50 height 22
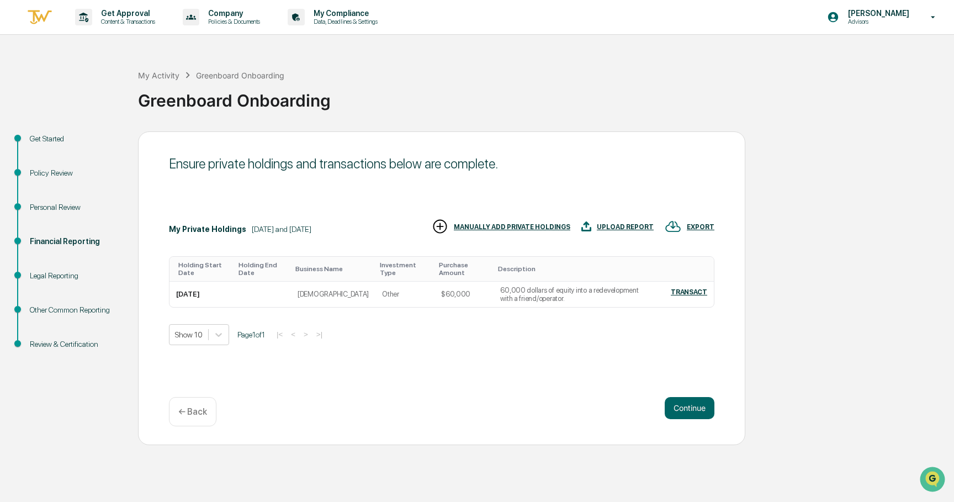
click at [91, 336] on div "Other Common Reporting" at bounding box center [75, 323] width 108 height 34
click at [91, 342] on div "Review & Certification" at bounding box center [75, 344] width 91 height 12
click at [703, 414] on button "Continue" at bounding box center [689, 408] width 50 height 22
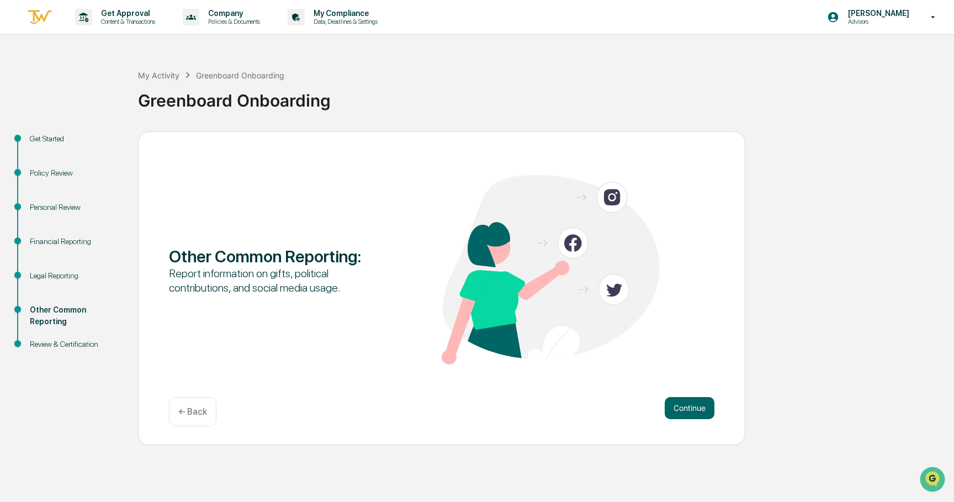
click at [703, 414] on button "Continue" at bounding box center [689, 408] width 50 height 22
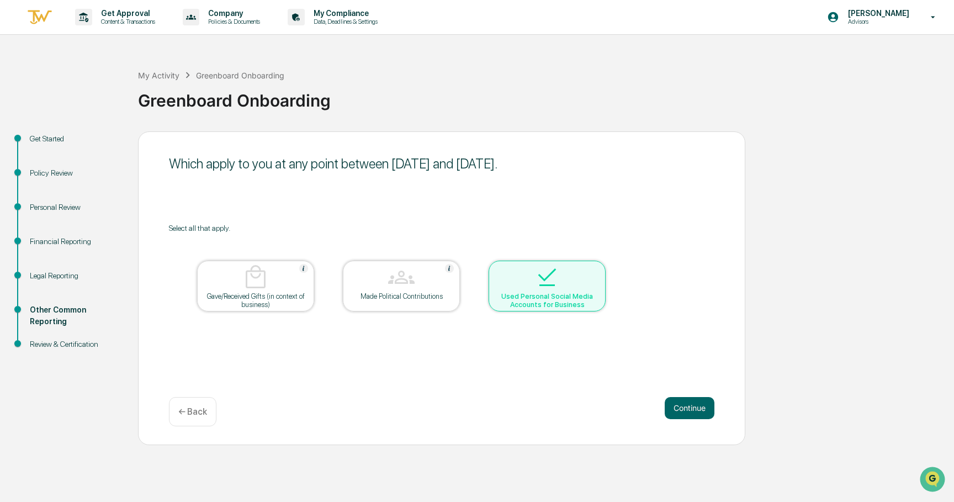
click at [703, 414] on button "Continue" at bounding box center [689, 408] width 50 height 22
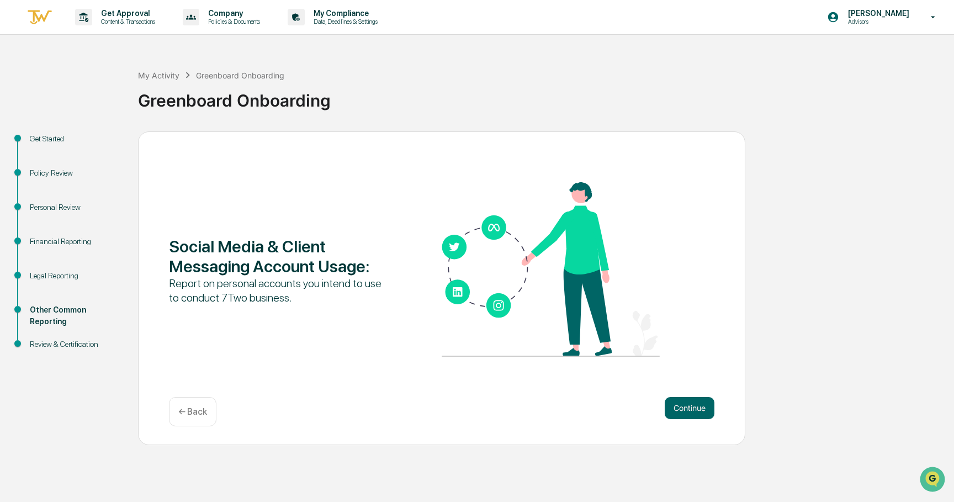
click at [703, 414] on button "Continue" at bounding box center [689, 408] width 50 height 22
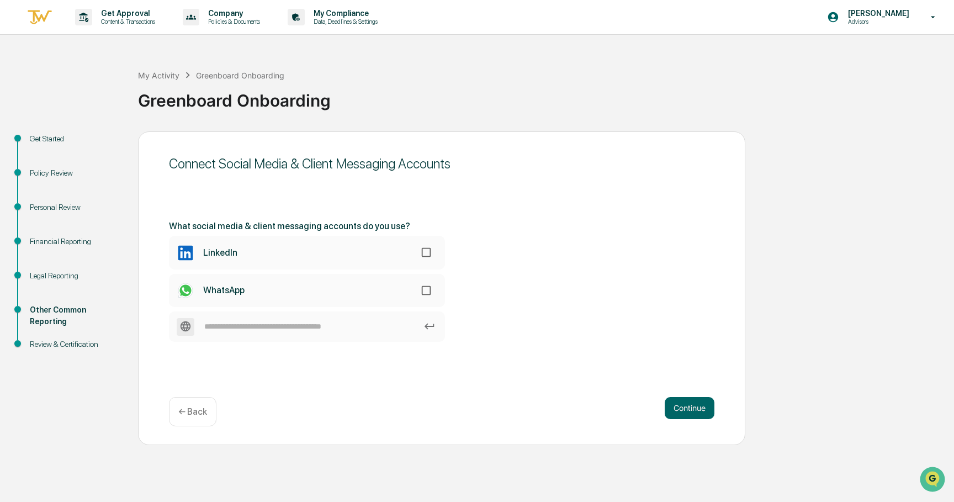
click at [703, 414] on button "Continue" at bounding box center [689, 408] width 50 height 22
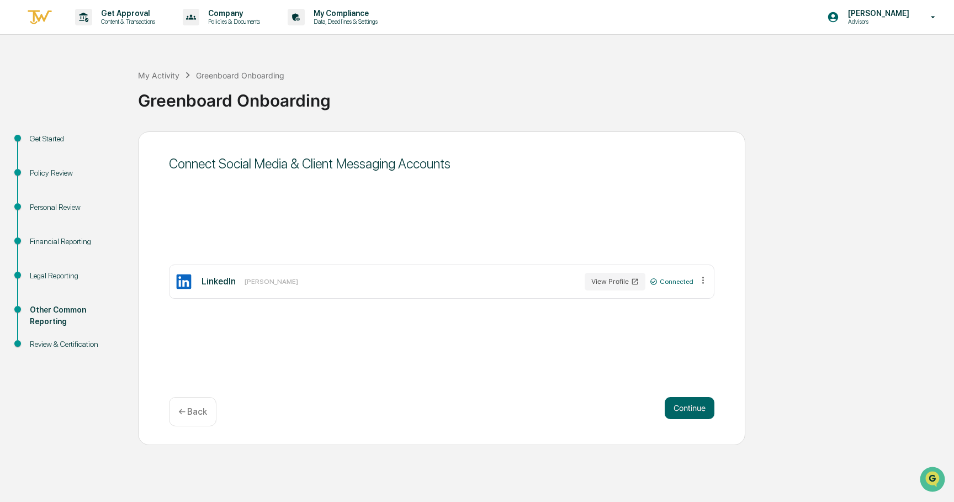
click at [703, 414] on button "Continue" at bounding box center [689, 408] width 50 height 22
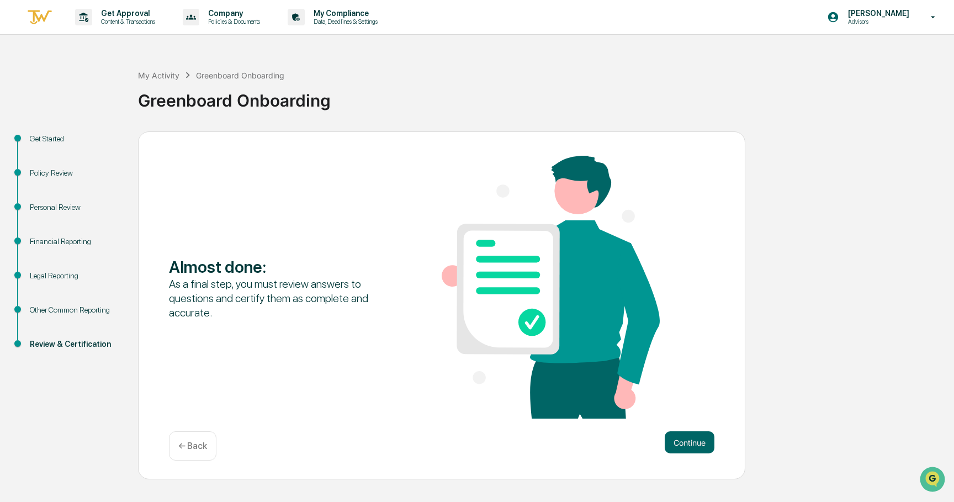
click at [703, 414] on div "Almost done : As a final step, you must review answers to questions and certify…" at bounding box center [441, 288] width 545 height 265
click at [693, 440] on button "Continue" at bounding box center [689, 442] width 50 height 22
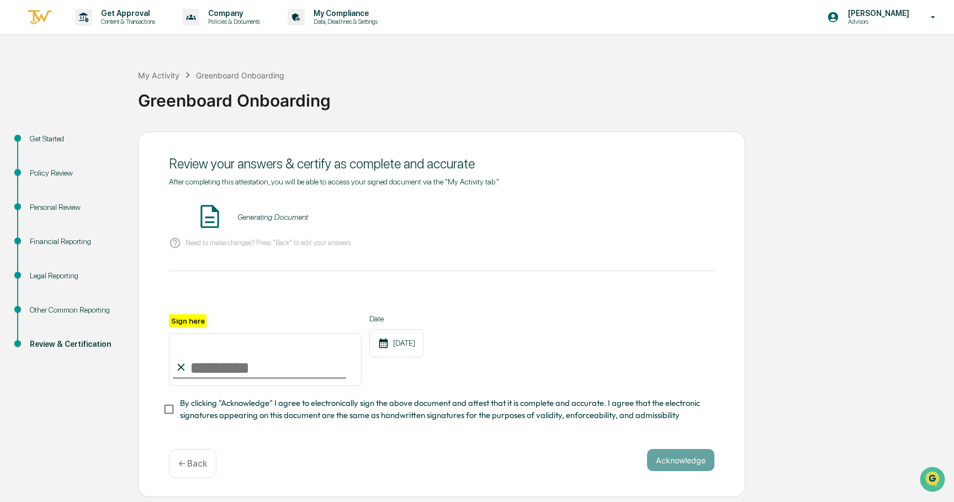
click at [237, 364] on input "Sign here" at bounding box center [265, 359] width 193 height 53
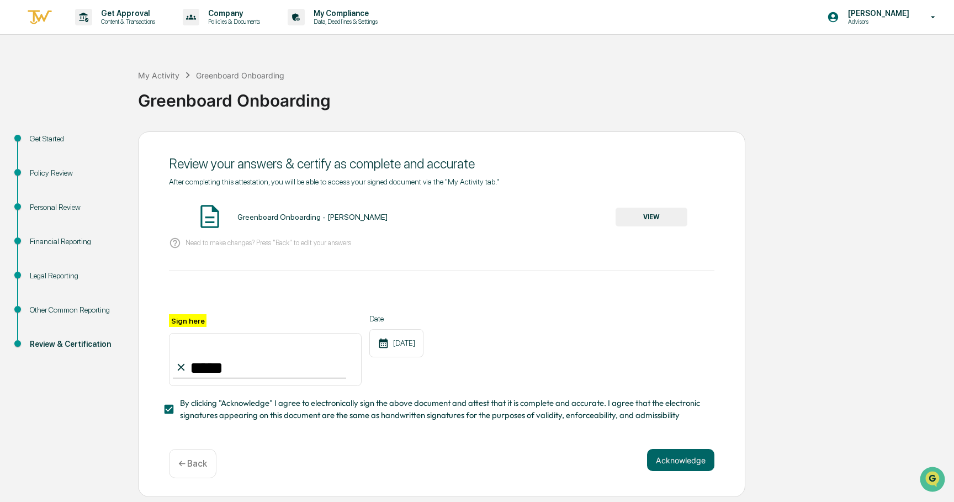
click at [275, 373] on input "****" at bounding box center [265, 359] width 193 height 53
type input "**********"
click at [674, 225] on button "VIEW" at bounding box center [651, 217] width 72 height 19
click at [681, 465] on button "Acknowledge" at bounding box center [680, 460] width 67 height 22
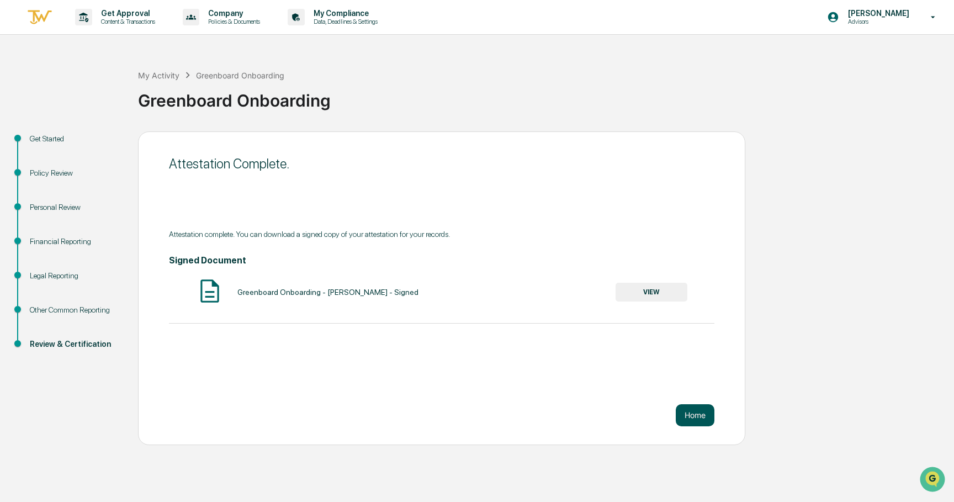
click at [697, 414] on button "Home" at bounding box center [695, 415] width 39 height 22
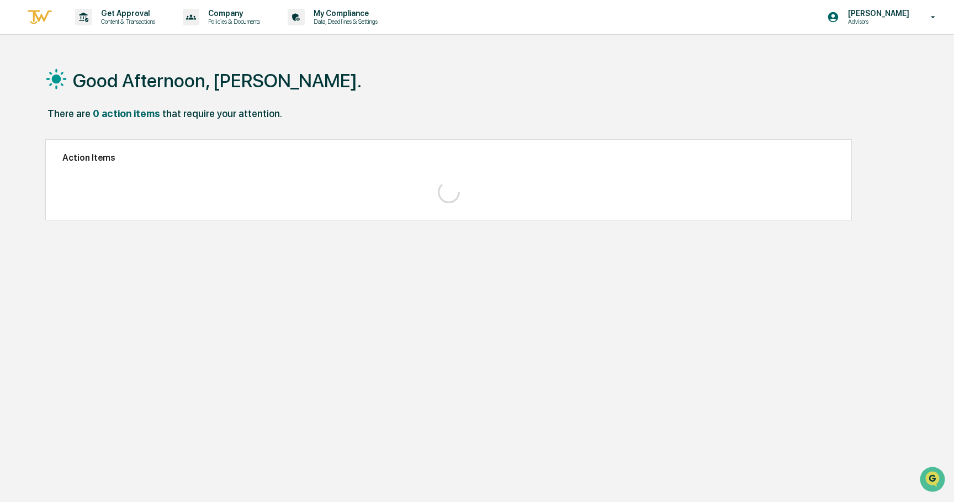
scroll to position [2, 0]
